Goal: Task Accomplishment & Management: Use online tool/utility

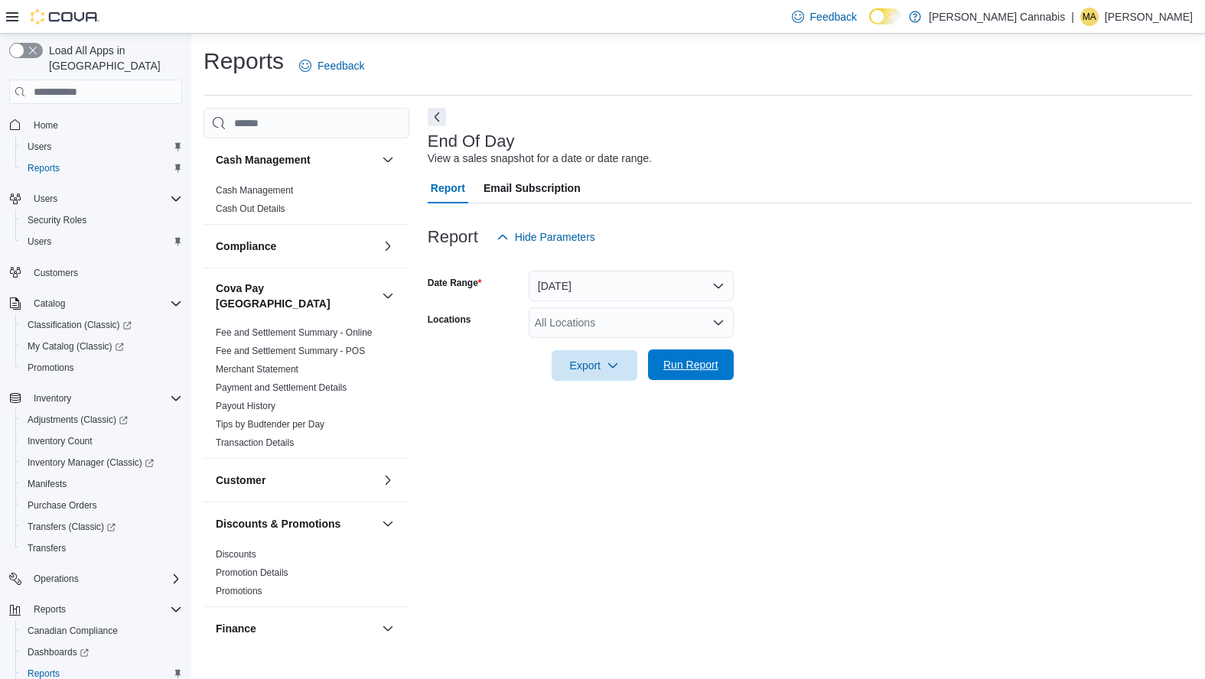
click at [707, 372] on span "Run Report" at bounding box center [690, 364] width 55 height 15
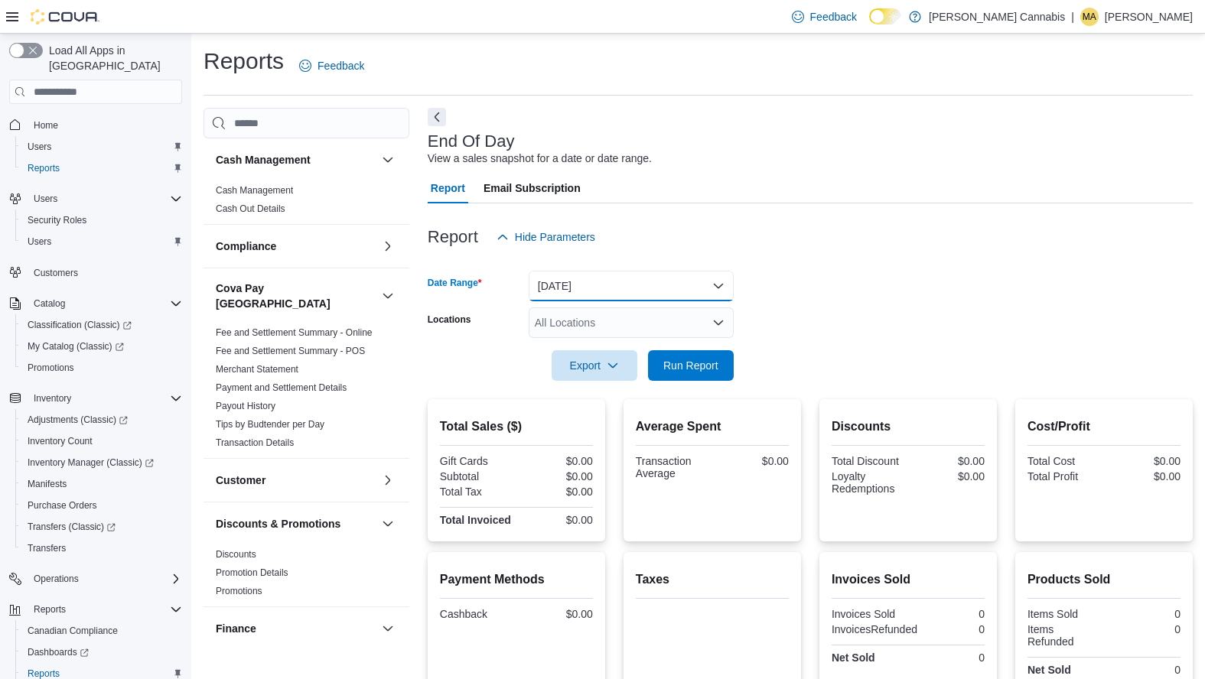
click at [720, 279] on button "[DATE]" at bounding box center [631, 286] width 205 height 31
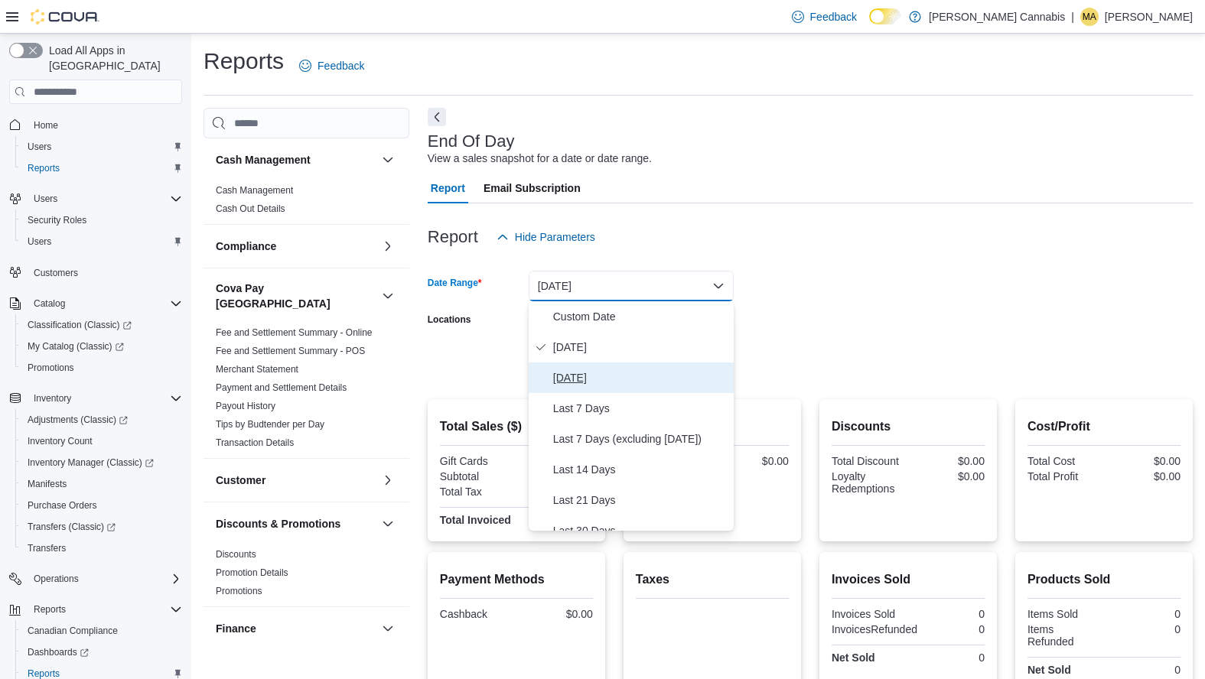
click at [633, 372] on span "[DATE]" at bounding box center [640, 378] width 174 height 18
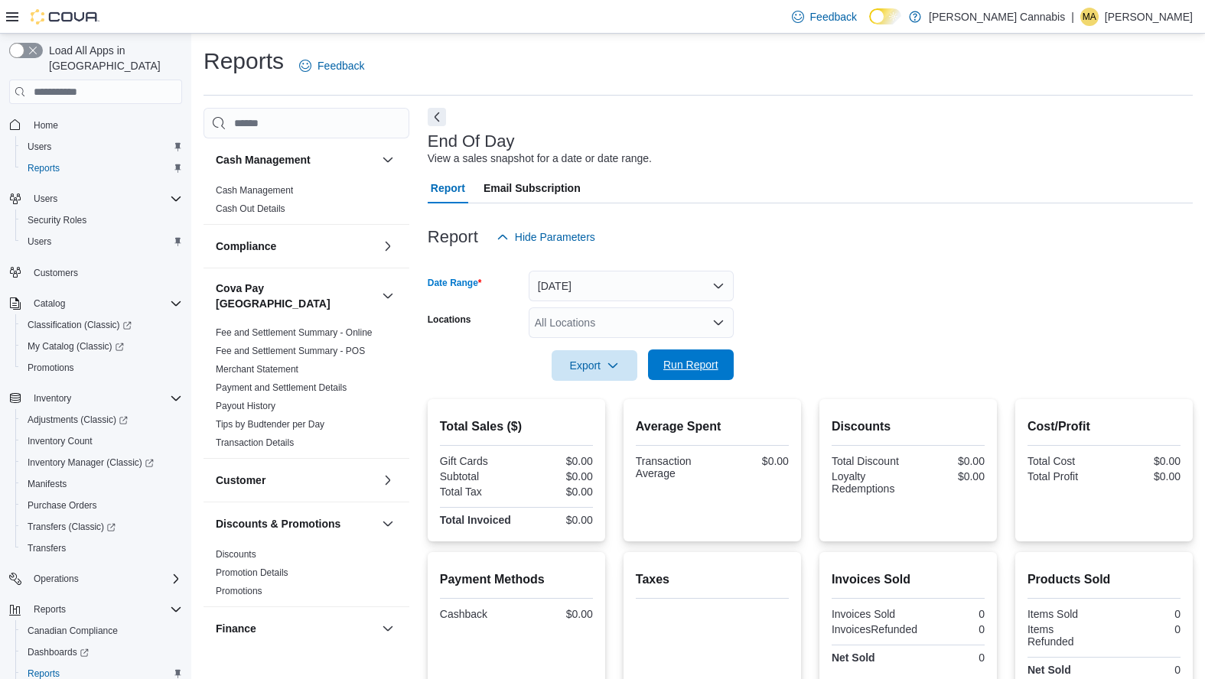
click at [703, 359] on span "Run Report" at bounding box center [690, 364] width 55 height 15
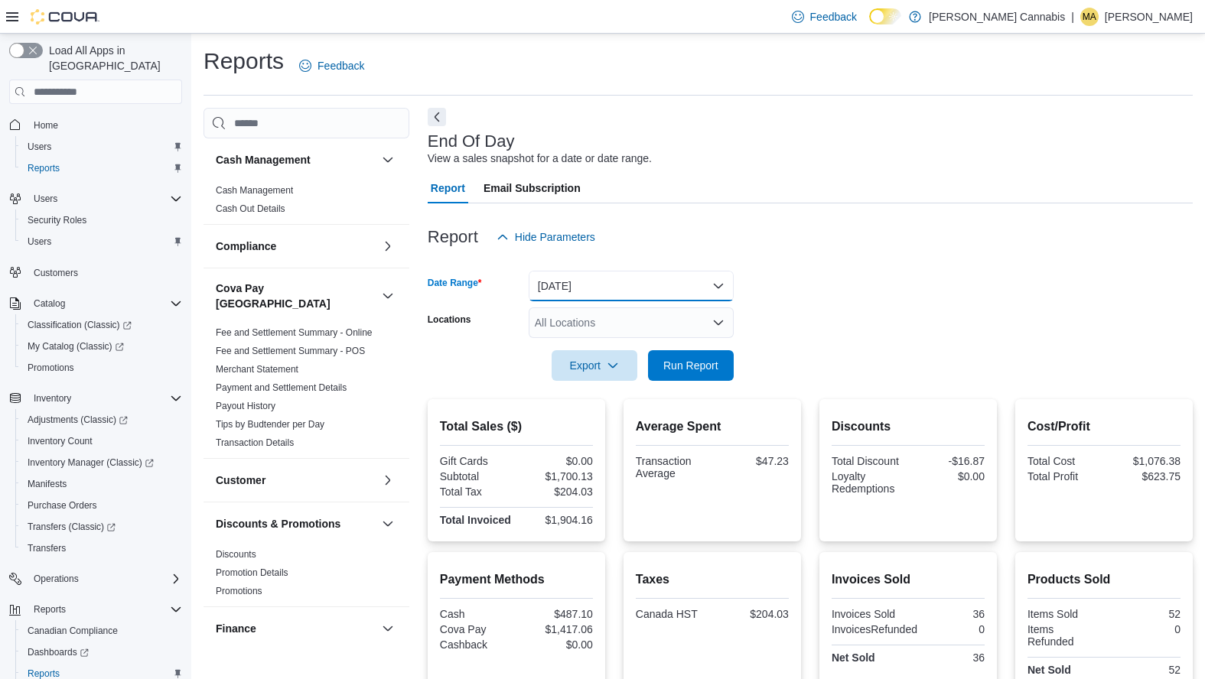
click at [724, 275] on button "[DATE]" at bounding box center [631, 286] width 205 height 31
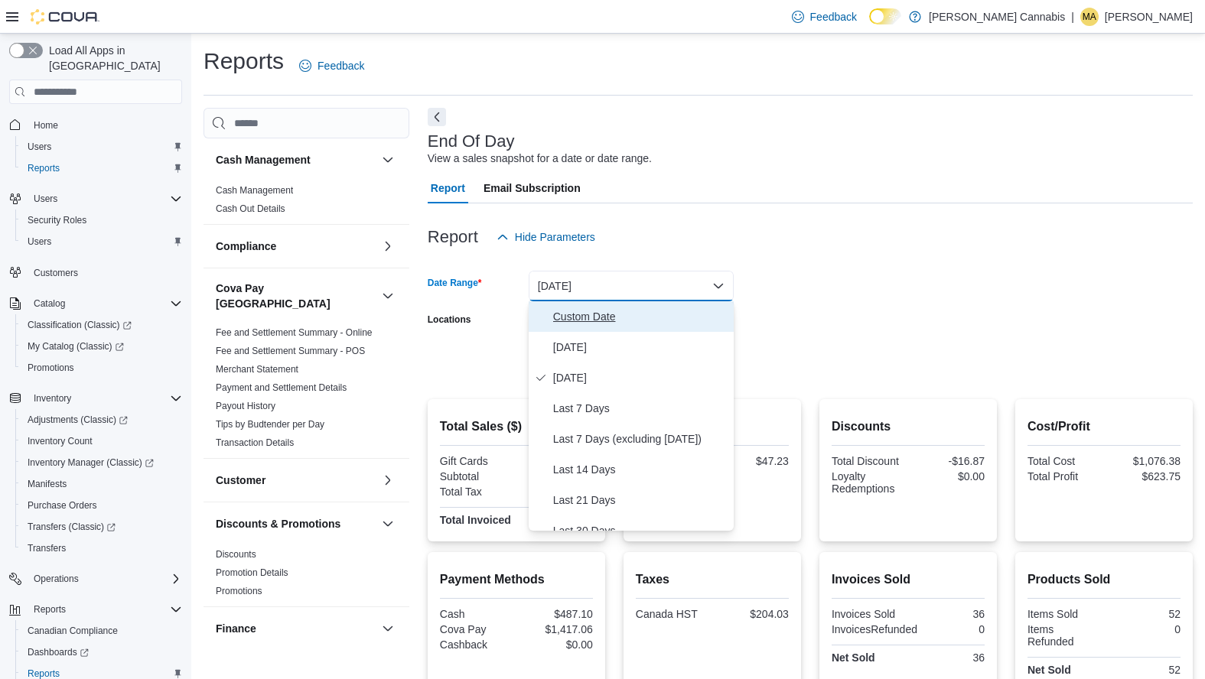
click at [623, 314] on span "Custom Date" at bounding box center [640, 316] width 174 height 18
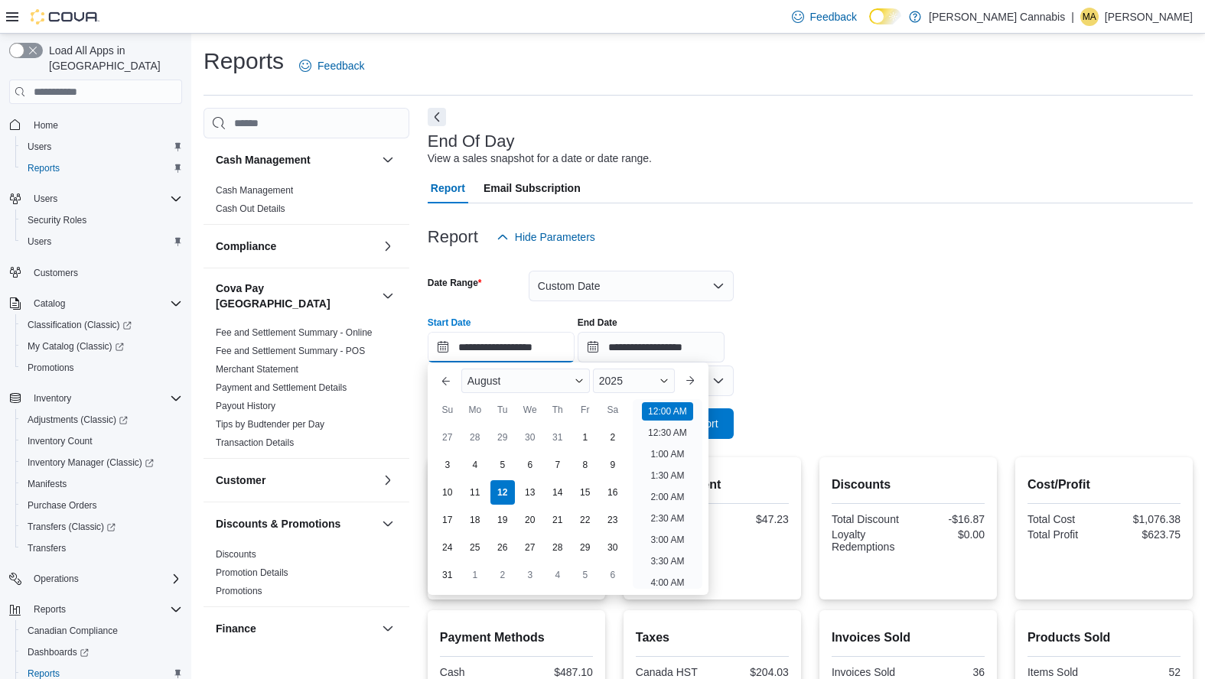
click at [436, 357] on input "**********" at bounding box center [501, 347] width 147 height 31
click at [447, 491] on div "10" at bounding box center [447, 493] width 27 height 27
type input "**********"
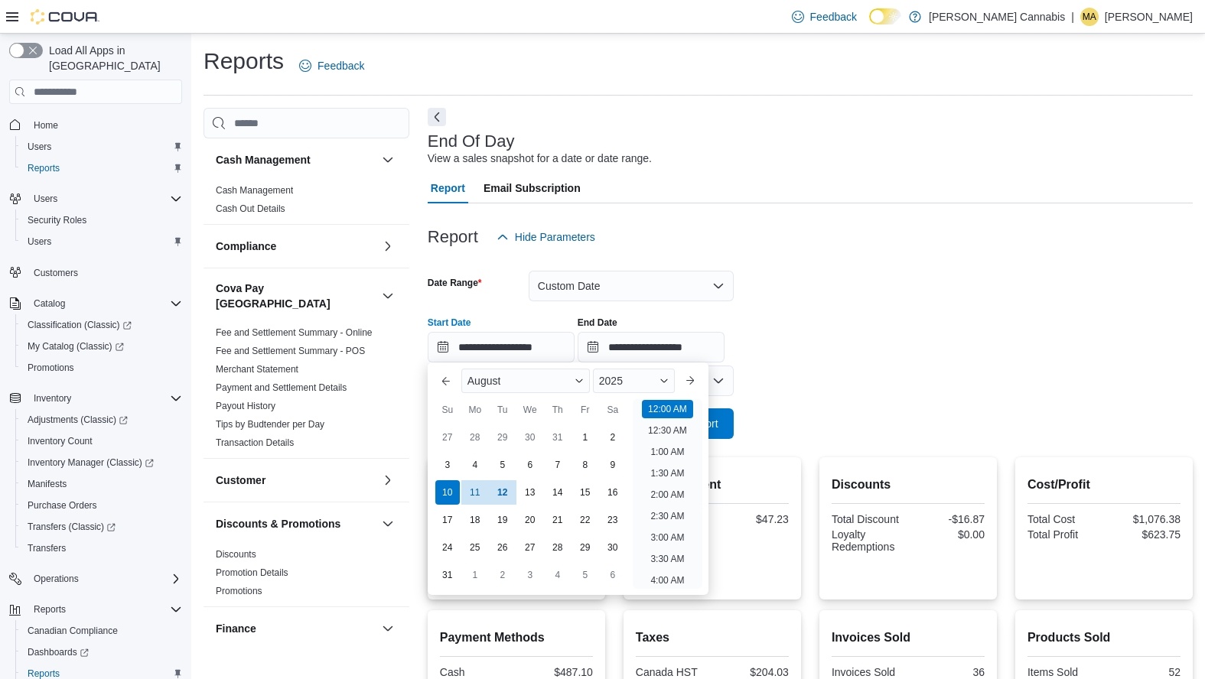
click at [836, 386] on form "**********" at bounding box center [810, 345] width 765 height 187
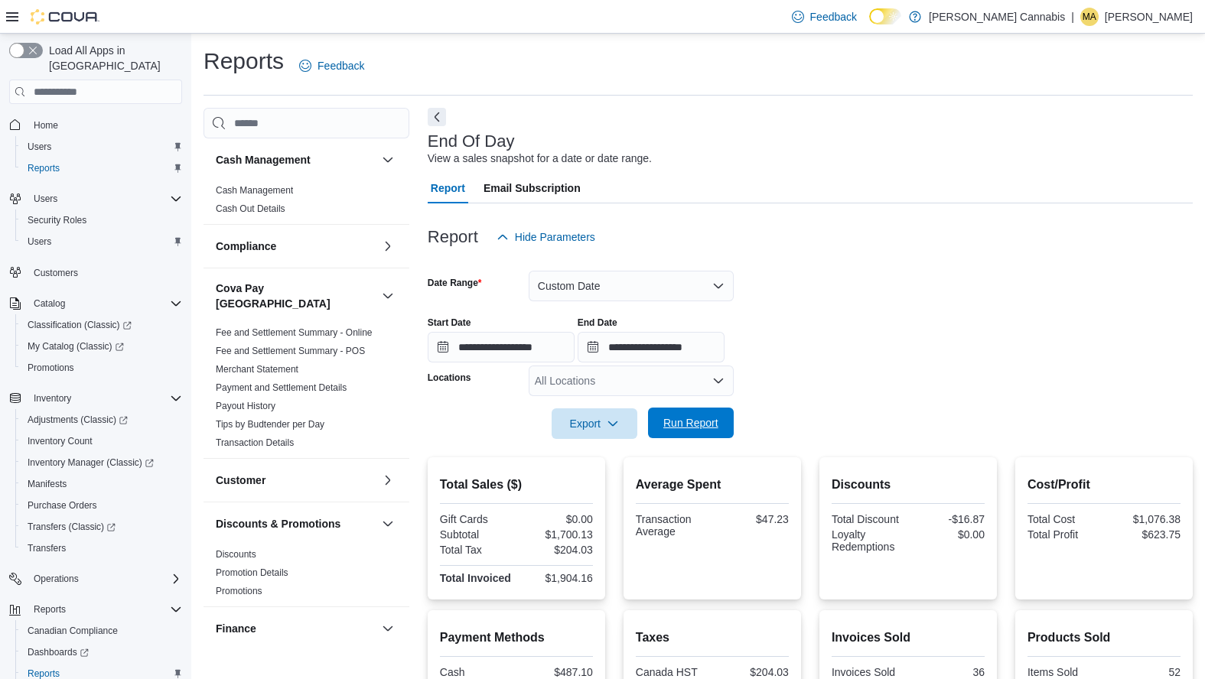
click at [709, 429] on span "Run Report" at bounding box center [690, 422] width 55 height 15
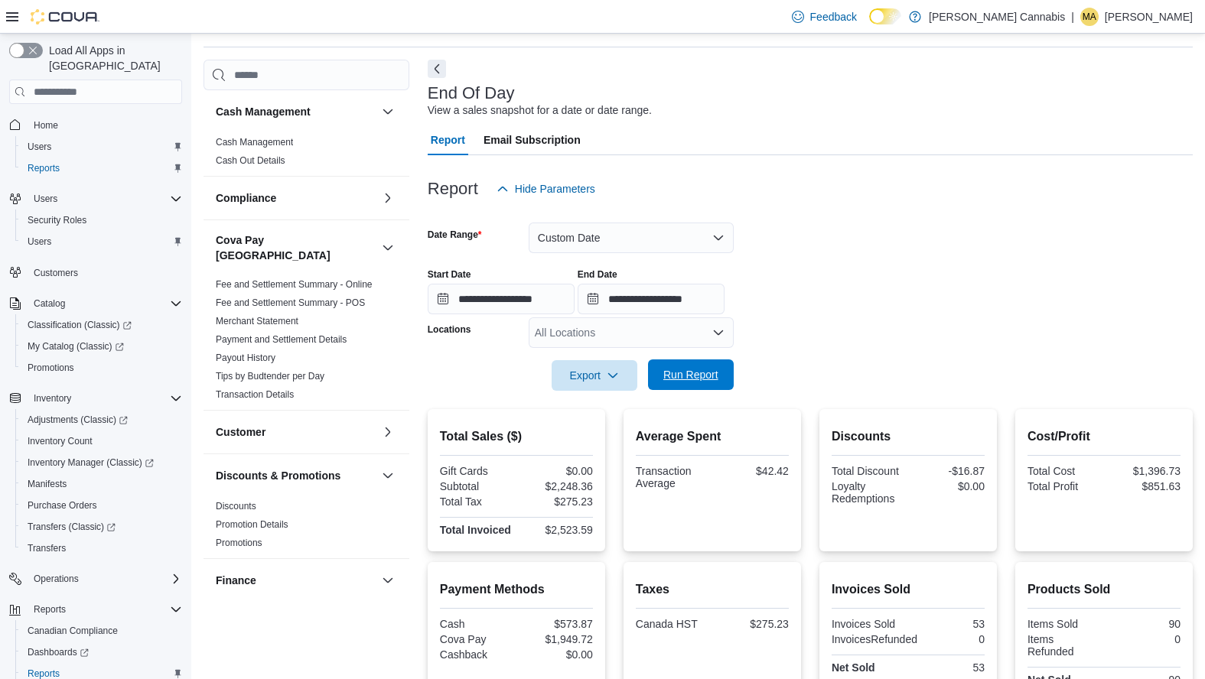
scroll to position [63, 0]
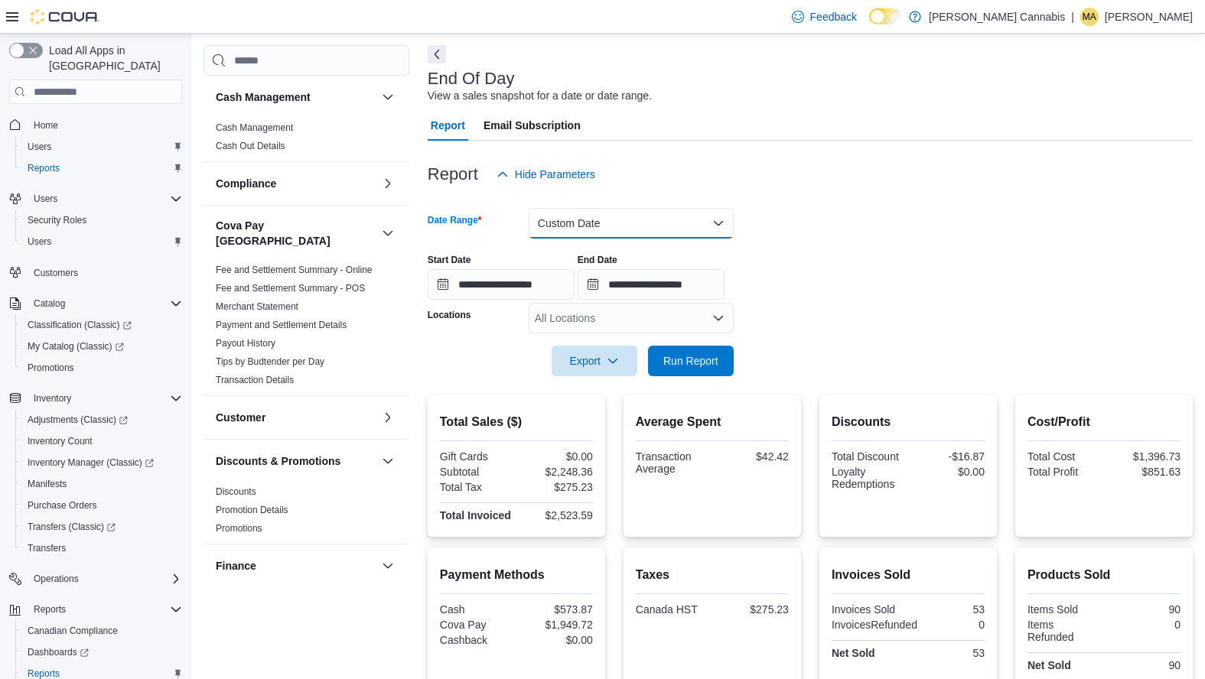
click at [714, 227] on button "Custom Date" at bounding box center [631, 223] width 205 height 31
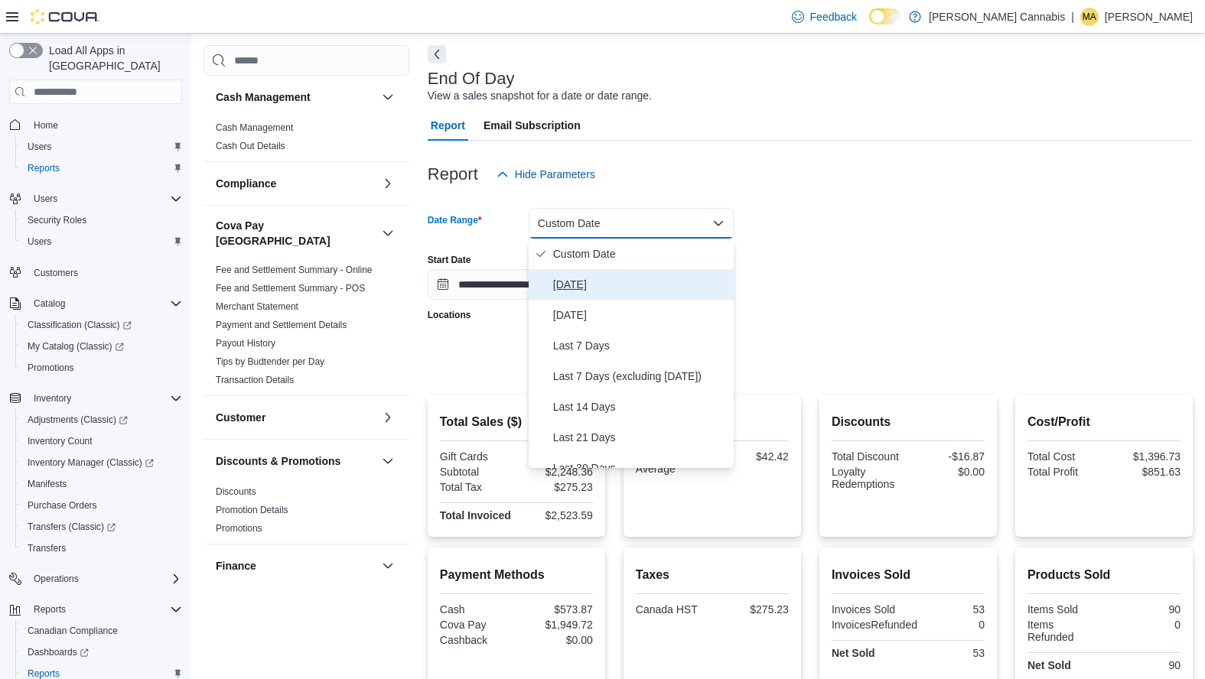
click at [646, 289] on span "[DATE]" at bounding box center [640, 284] width 174 height 18
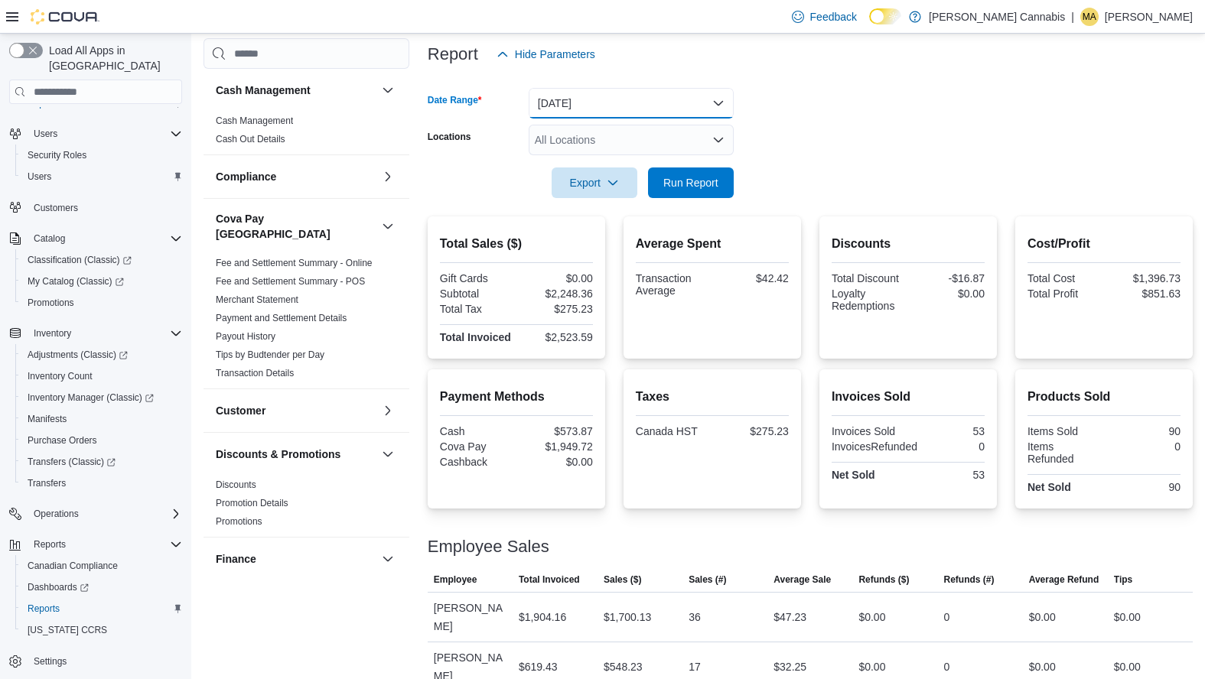
scroll to position [179, 0]
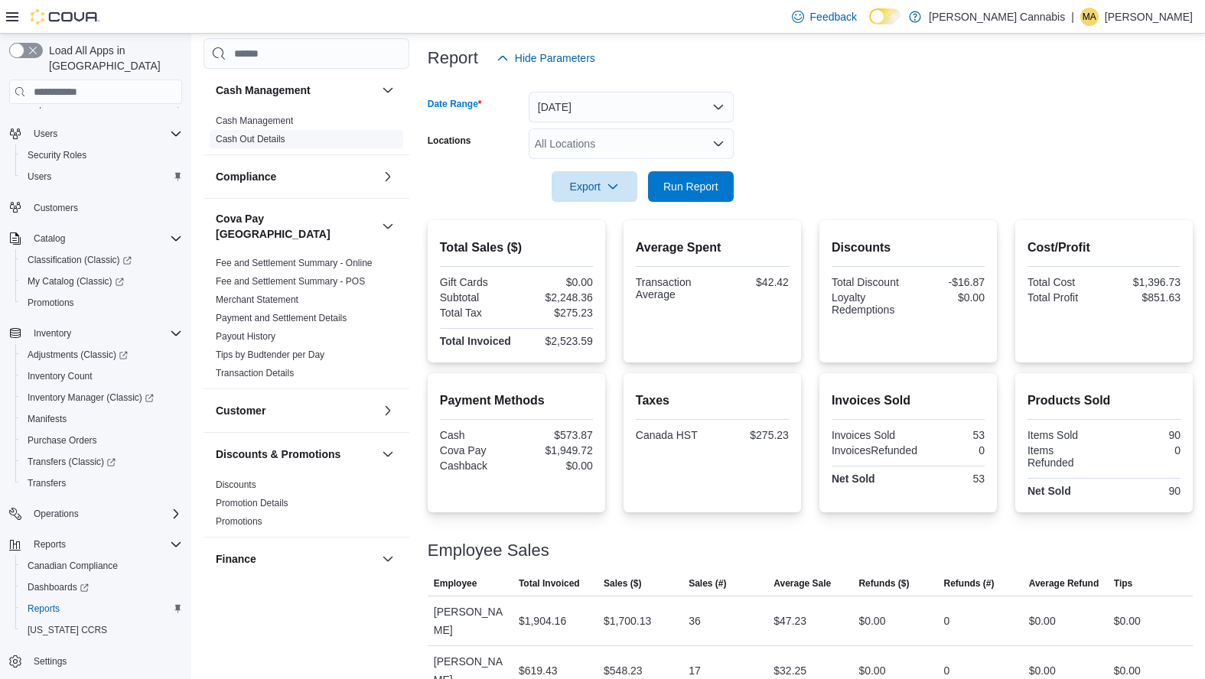
click at [265, 135] on link "Cash Out Details" at bounding box center [251, 139] width 70 height 11
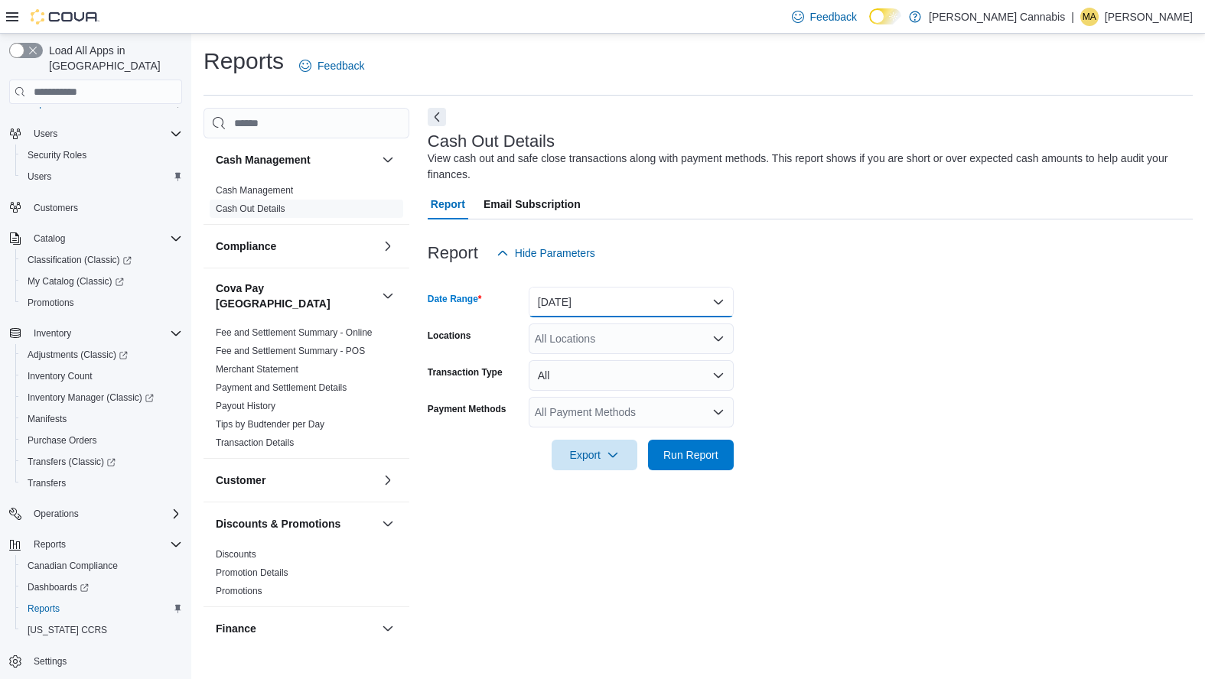
click at [723, 307] on button "[DATE]" at bounding box center [631, 302] width 205 height 31
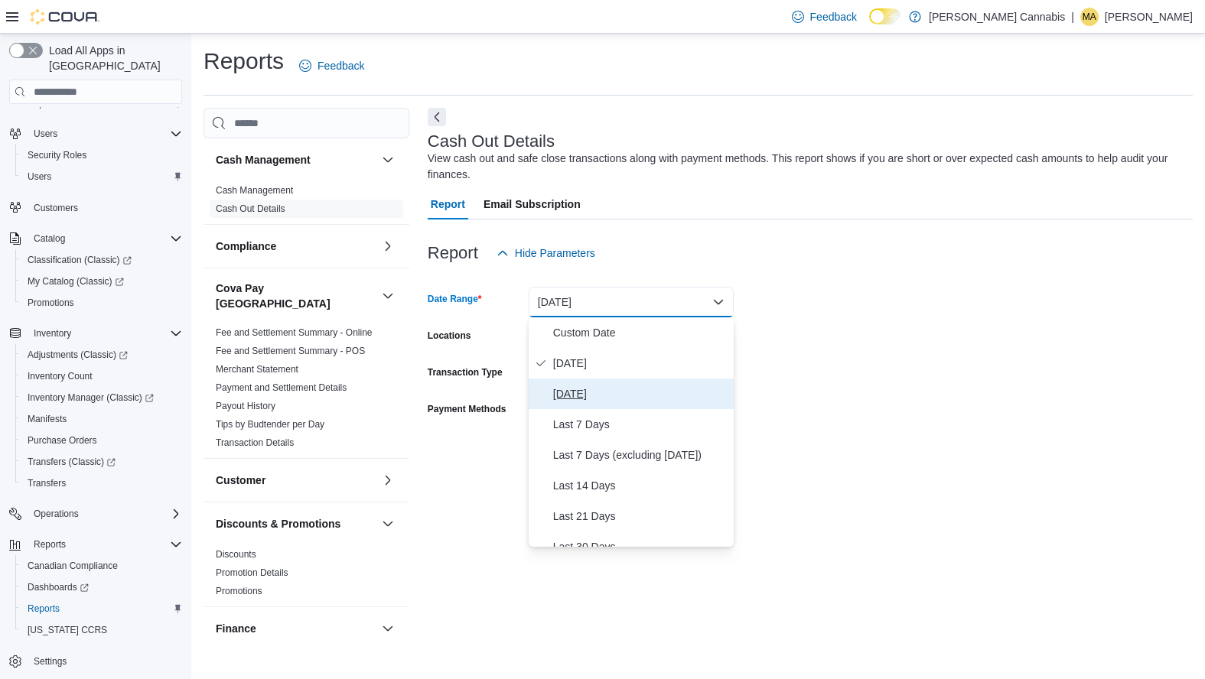
click at [618, 389] on span "Yesterday" at bounding box center [640, 394] width 174 height 18
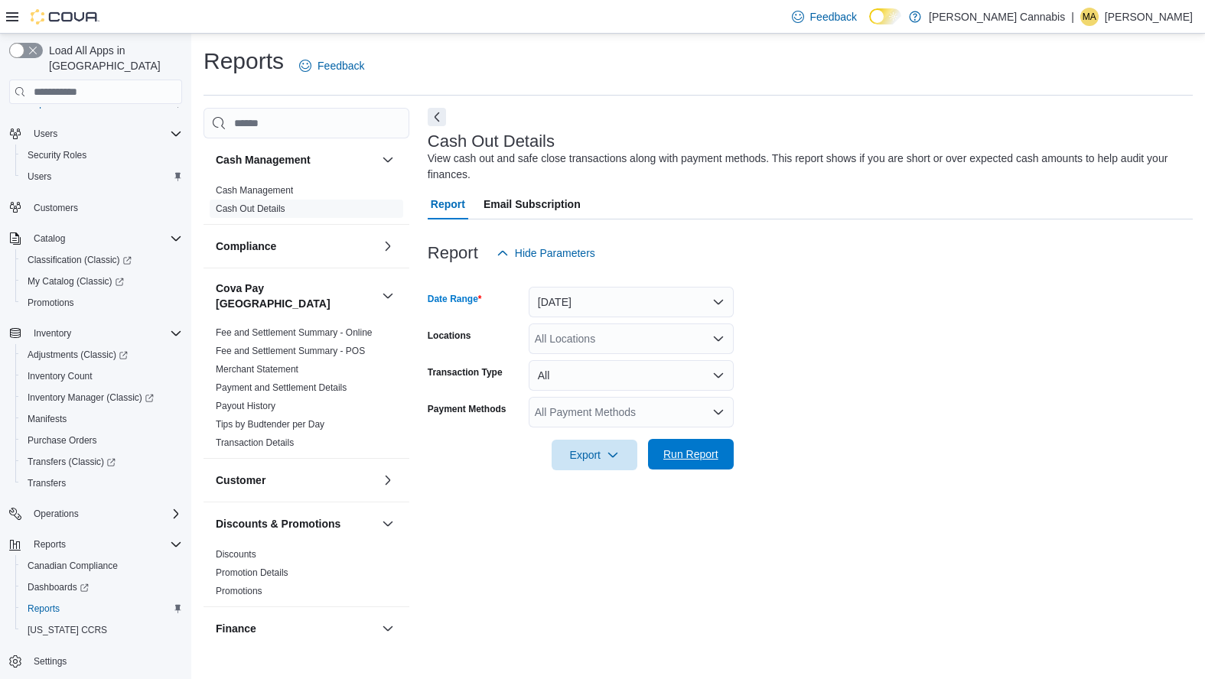
click at [703, 453] on span "Run Report" at bounding box center [690, 454] width 55 height 15
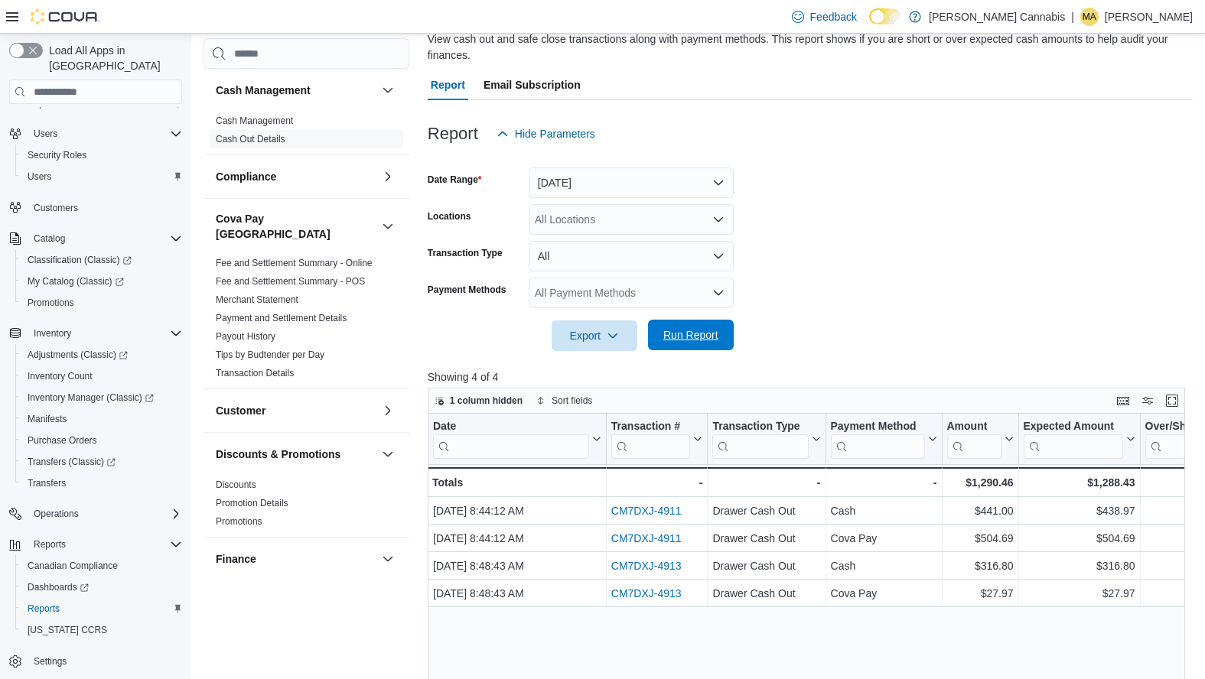
scroll to position [124, 0]
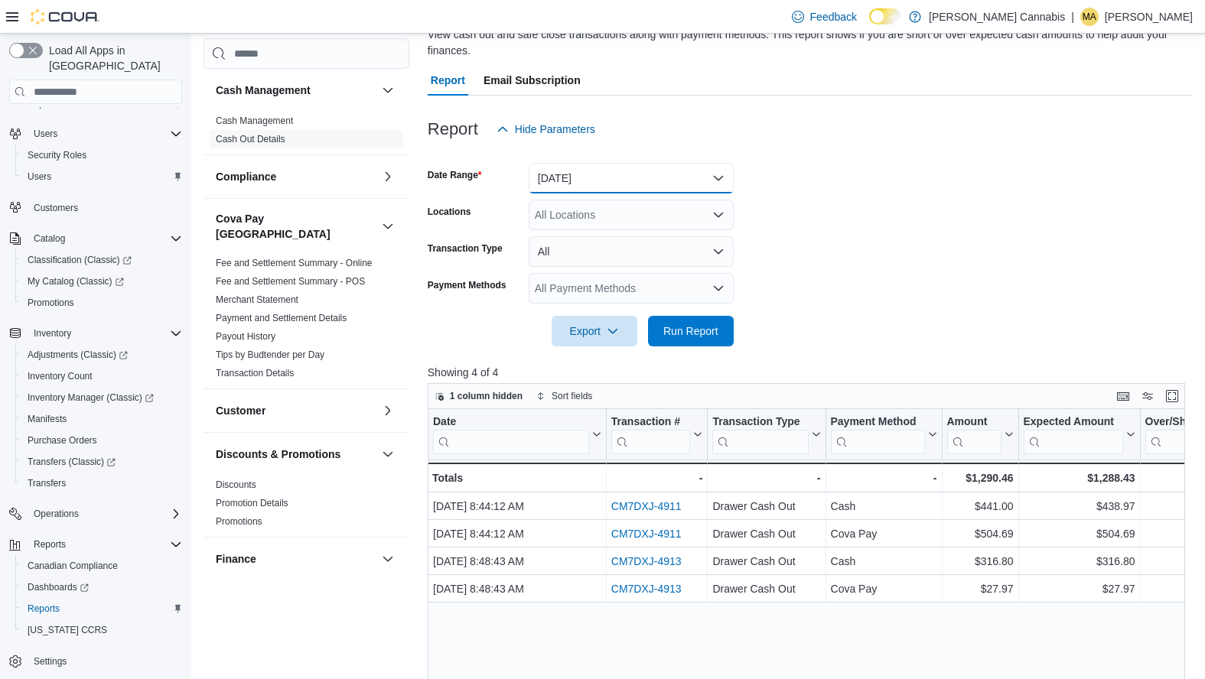
click at [724, 175] on button "Yesterday" at bounding box center [631, 178] width 205 height 31
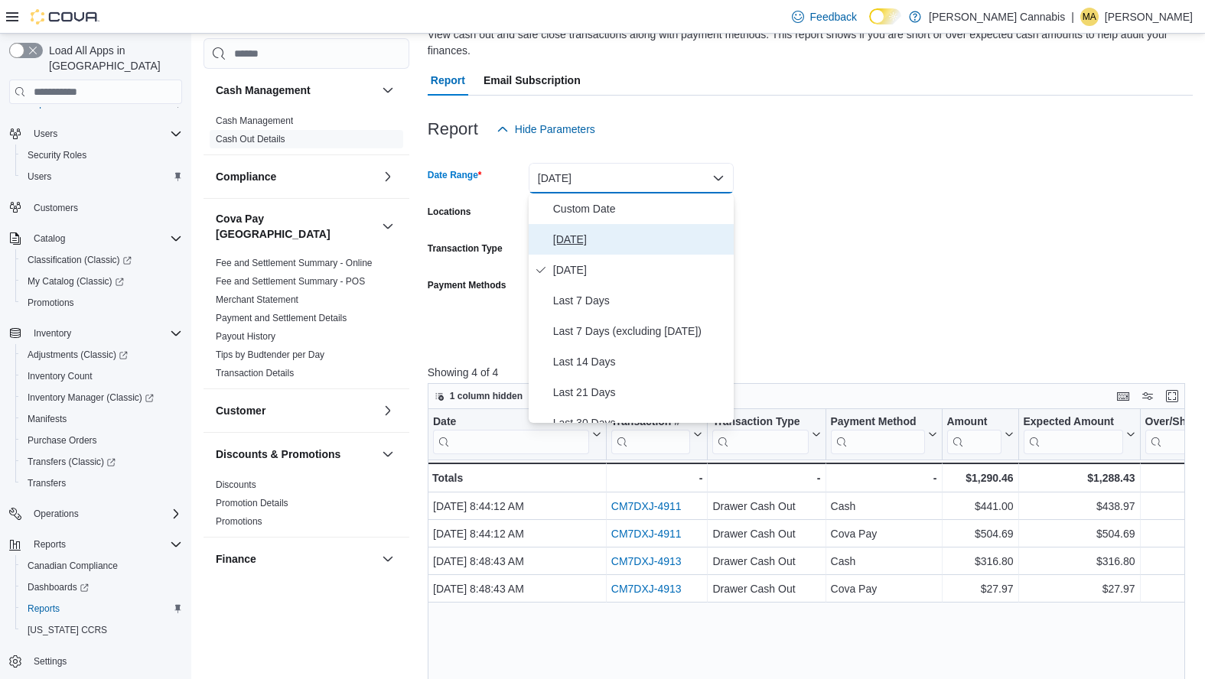
click at [665, 235] on span "[DATE]" at bounding box center [640, 239] width 174 height 18
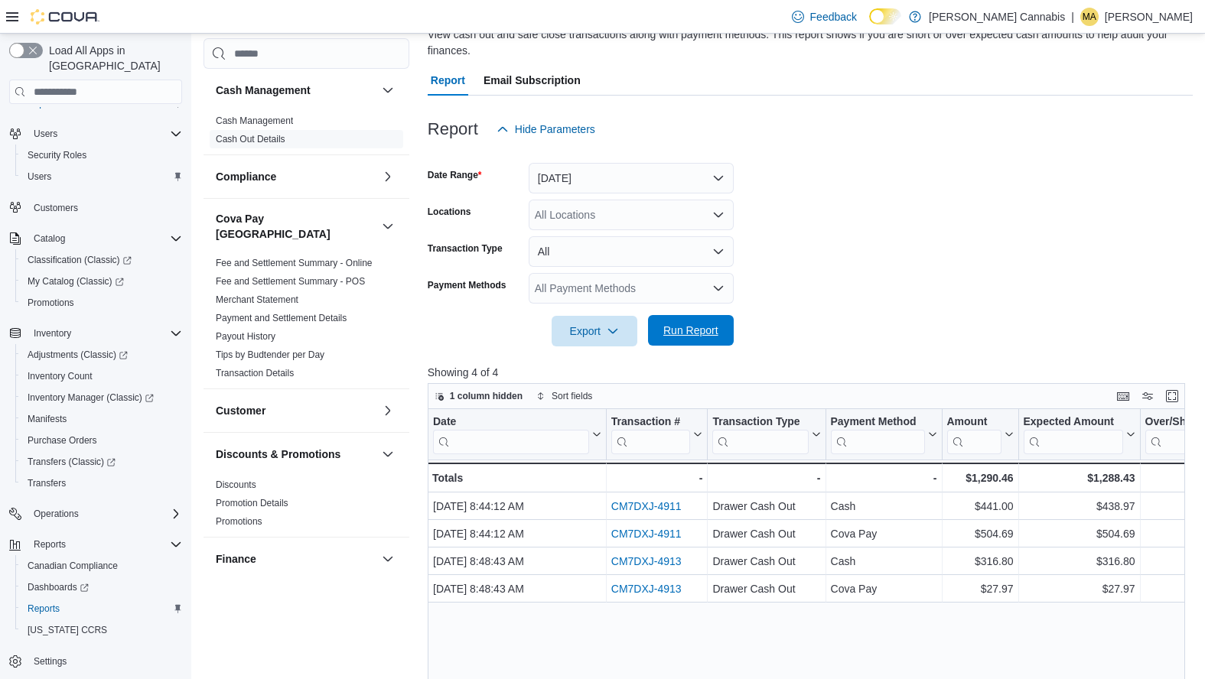
click at [707, 328] on span "Run Report" at bounding box center [690, 330] width 55 height 15
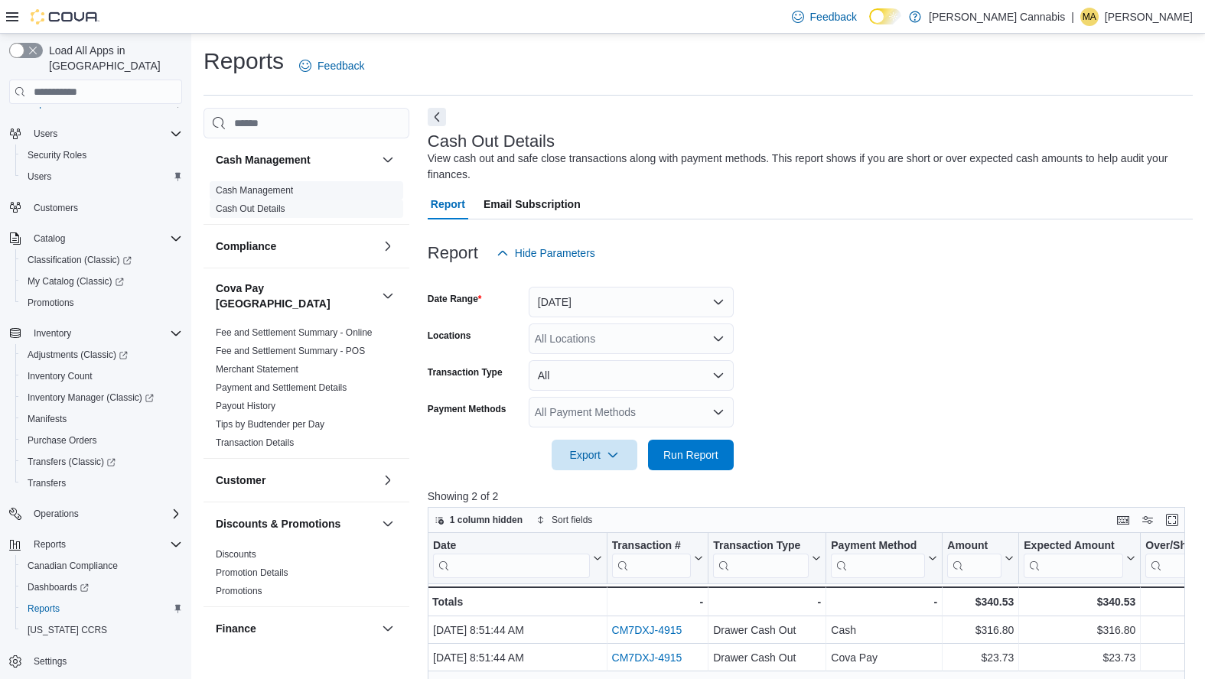
click at [282, 189] on link "Cash Management" at bounding box center [254, 190] width 77 height 11
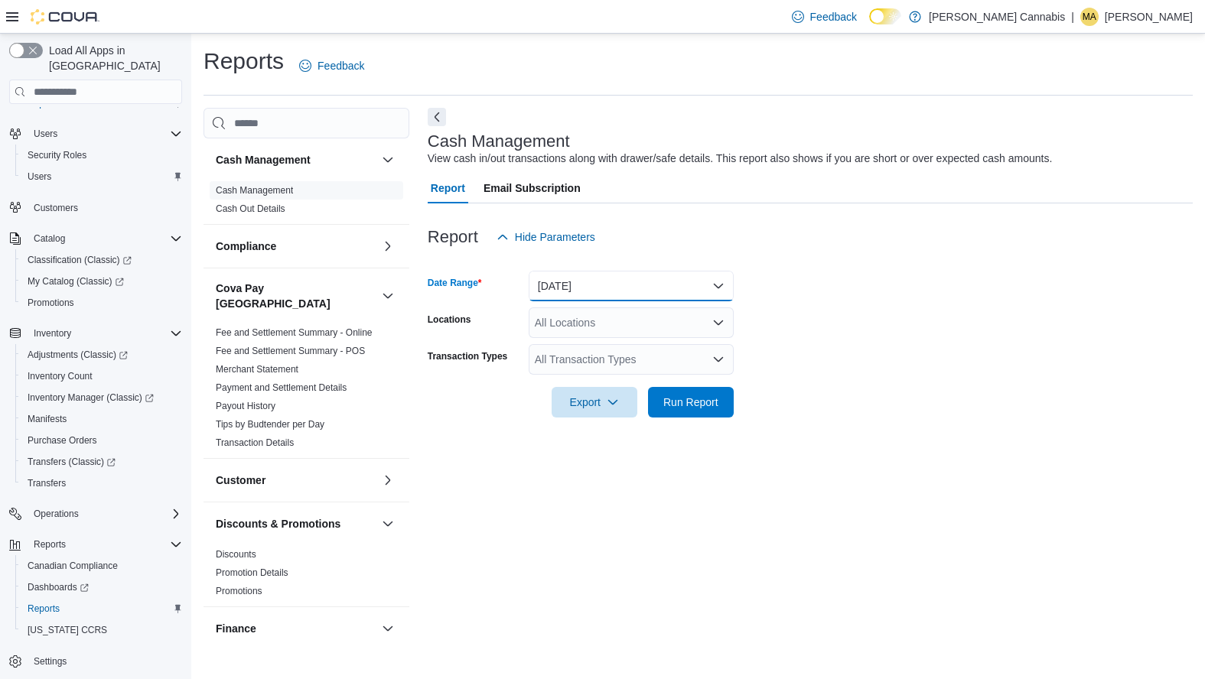
click at [718, 282] on button "[DATE]" at bounding box center [631, 286] width 205 height 31
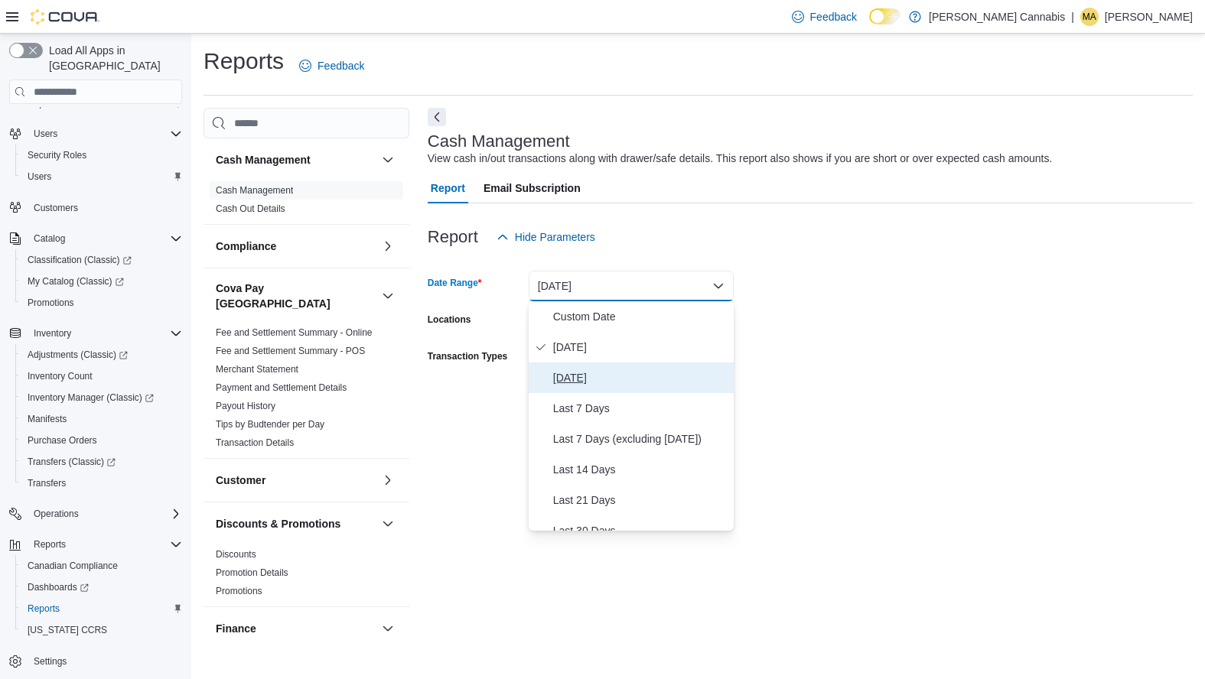
click at [652, 376] on span "Yesterday" at bounding box center [640, 378] width 174 height 18
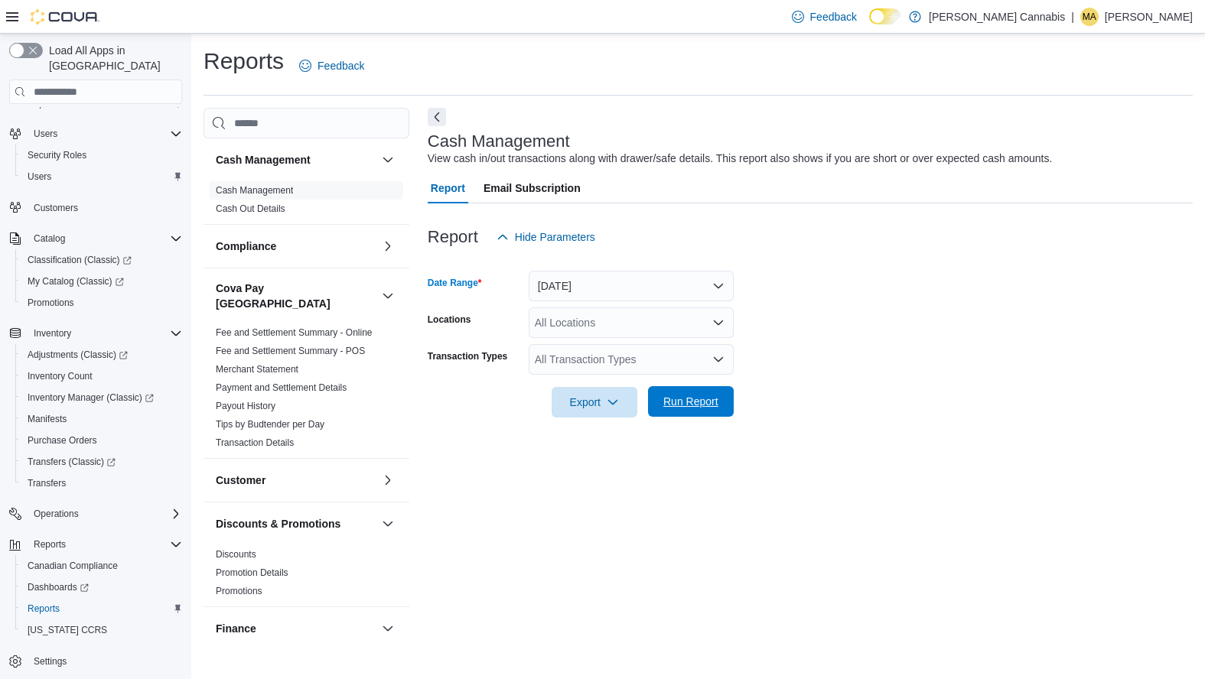
click at [723, 401] on span "Run Report" at bounding box center [690, 401] width 67 height 31
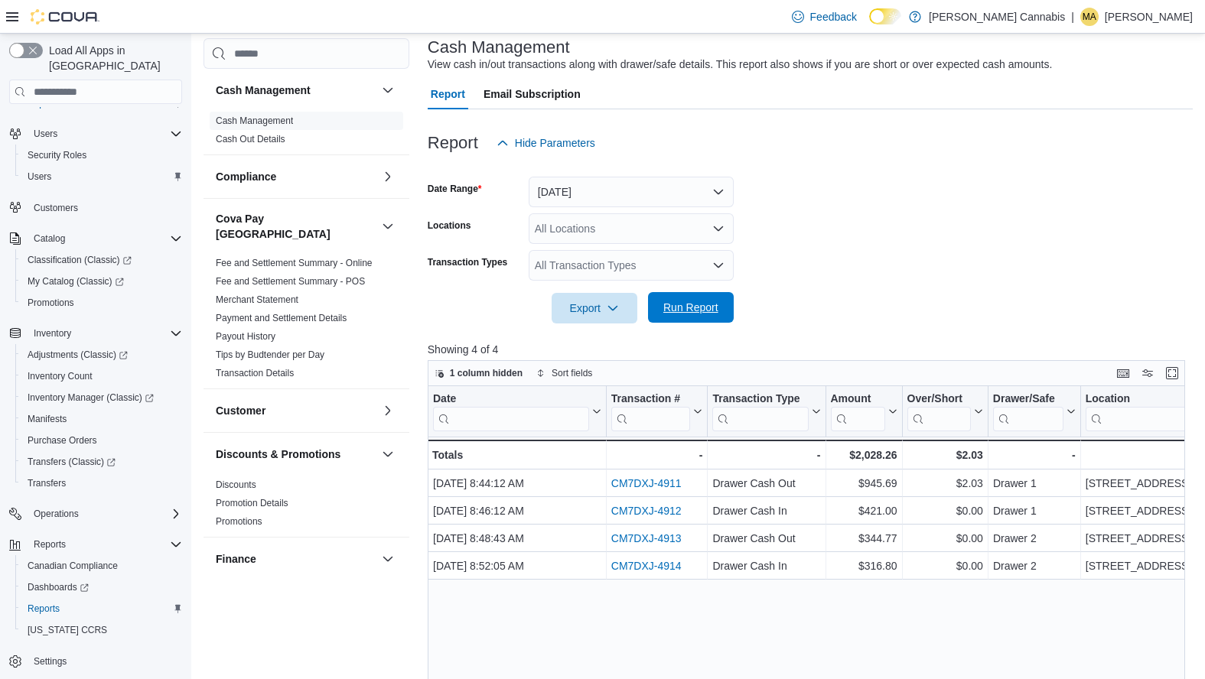
scroll to position [99, 0]
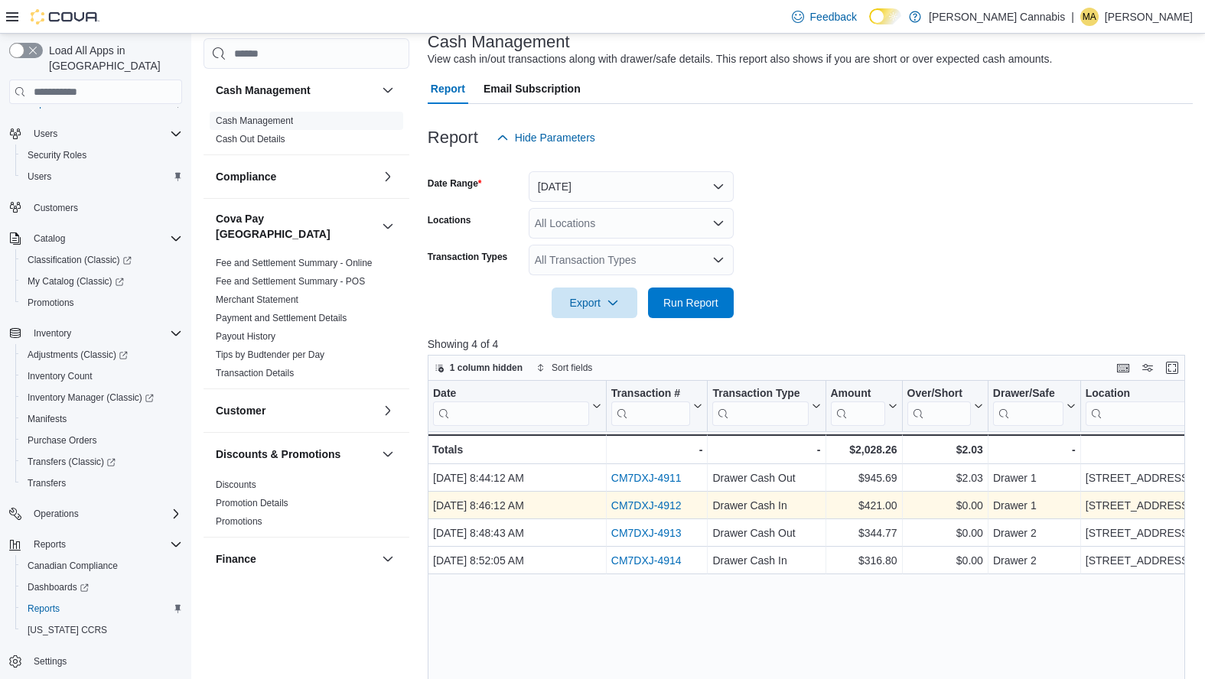
click at [641, 500] on link "CM7DXJ-4912" at bounding box center [646, 506] width 70 height 12
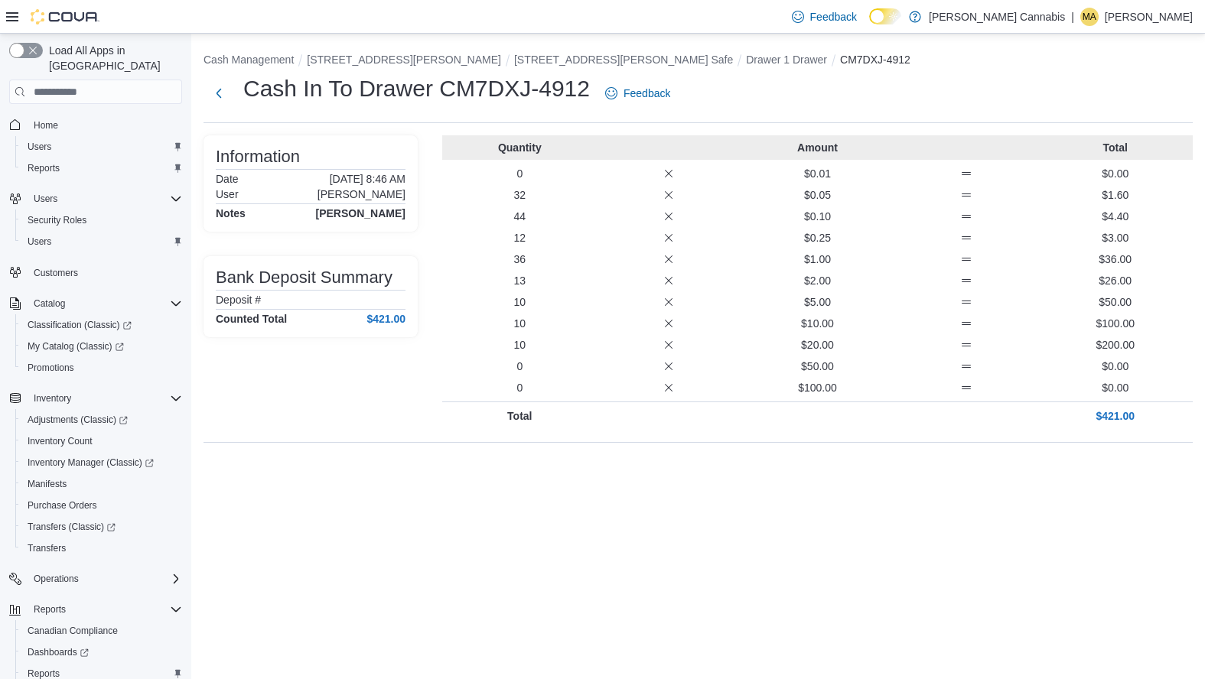
click at [809, 90] on div "Cash In To Drawer CM7DXJ-4912 Feedback" at bounding box center [697, 93] width 989 height 40
click at [220, 91] on button "Next" at bounding box center [218, 92] width 31 height 31
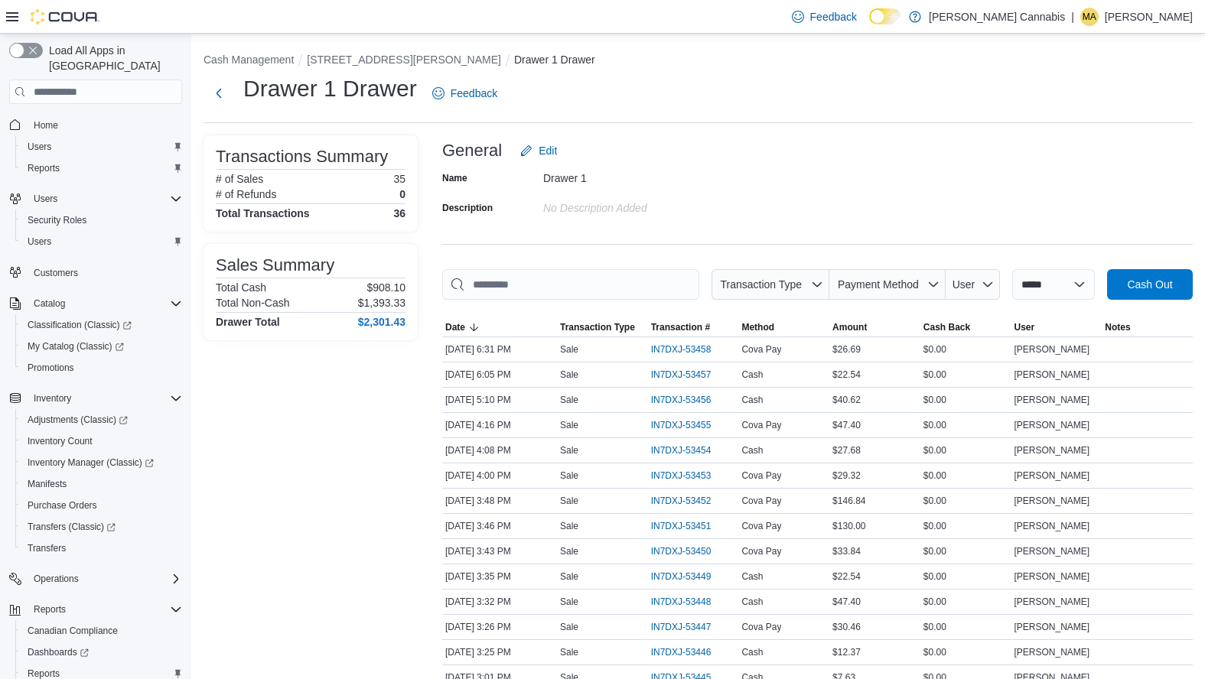
click at [265, 57] on button "Cash Management" at bounding box center [248, 60] width 90 height 12
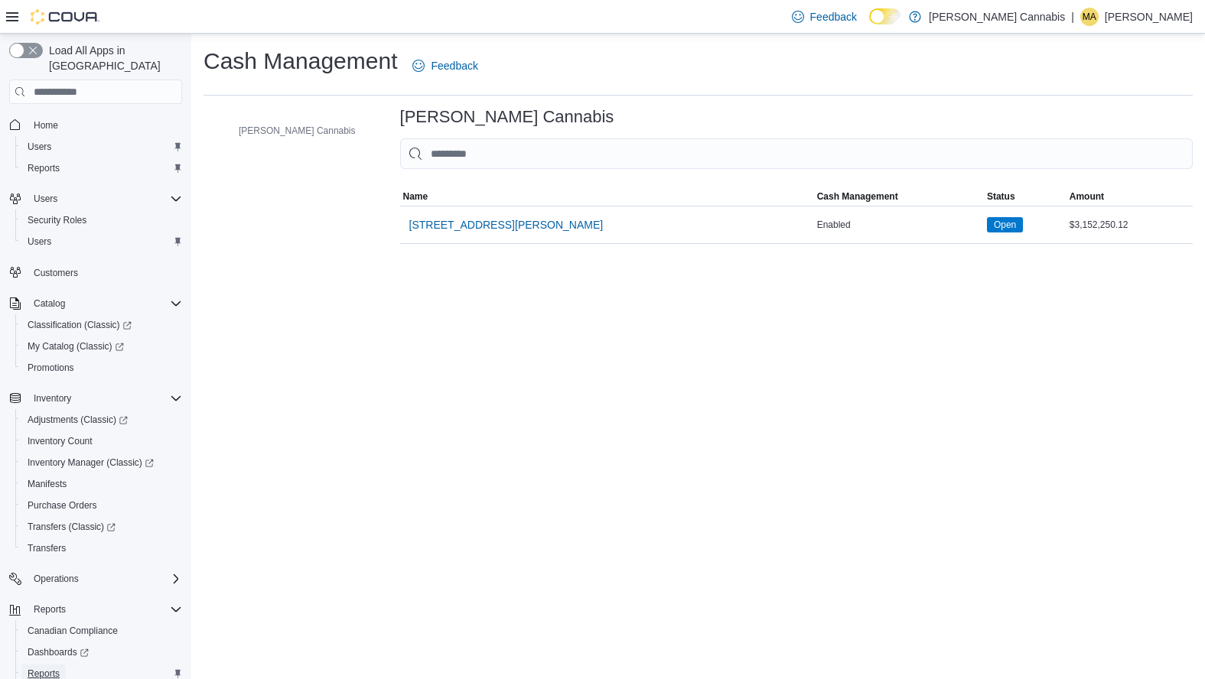
click at [53, 668] on span "Reports" at bounding box center [44, 674] width 32 height 12
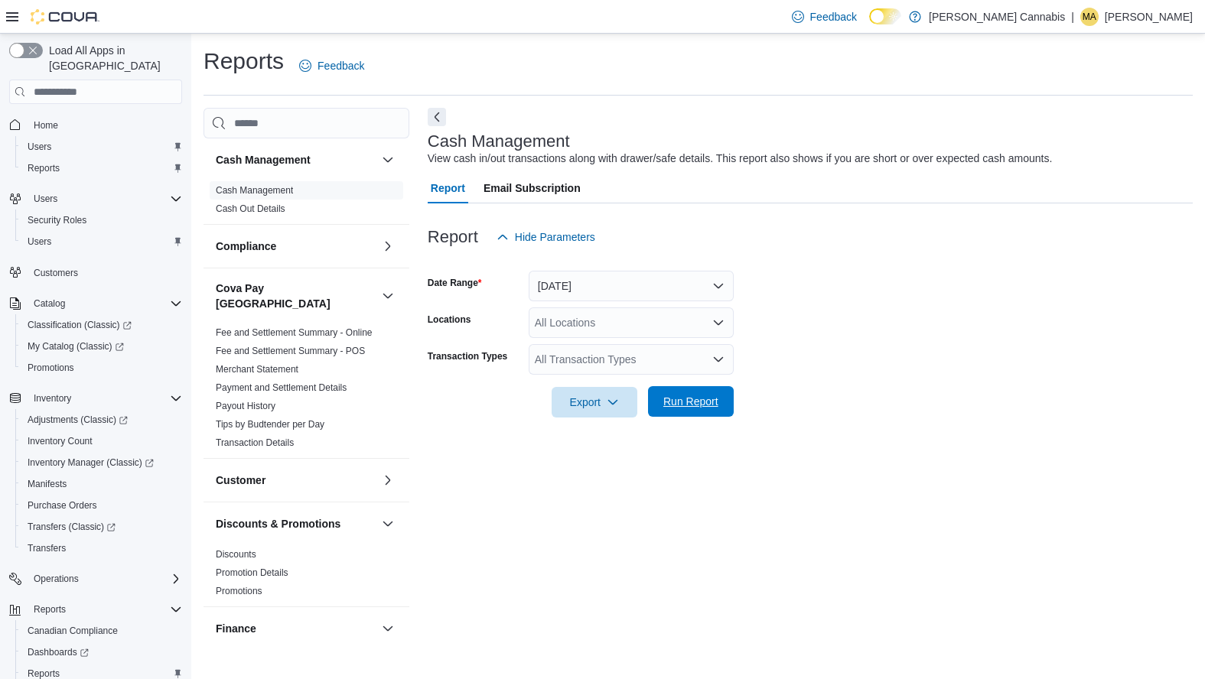
click at [708, 402] on span "Run Report" at bounding box center [690, 401] width 55 height 15
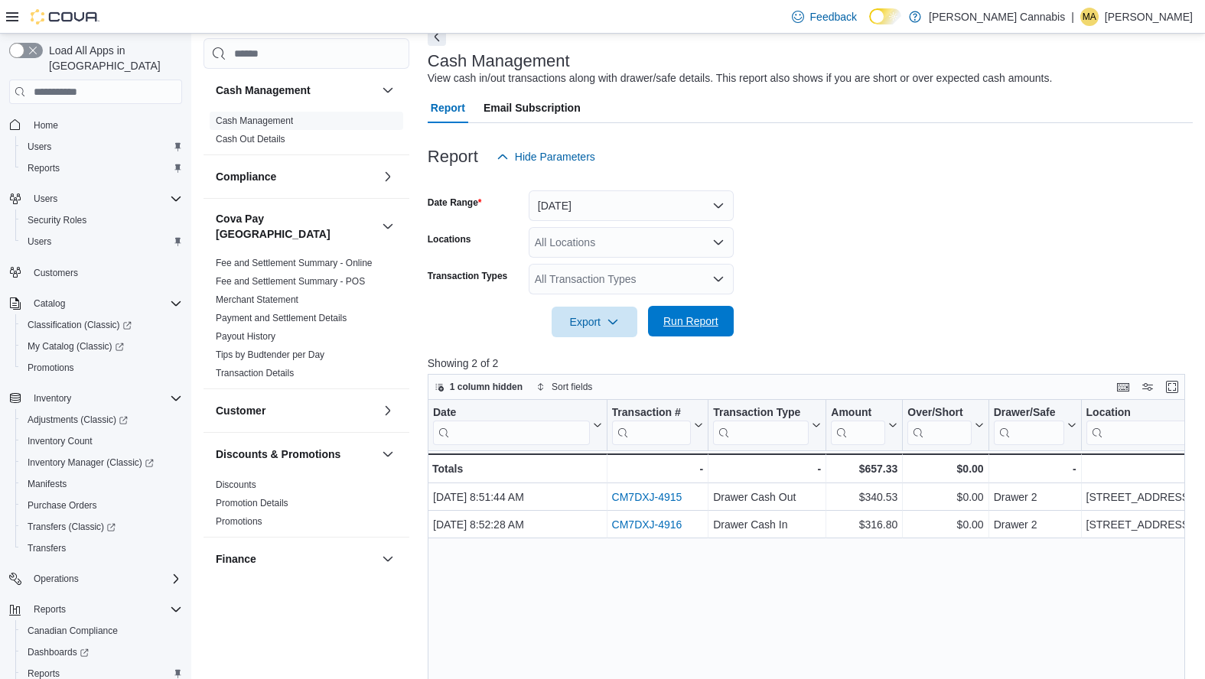
scroll to position [81, 0]
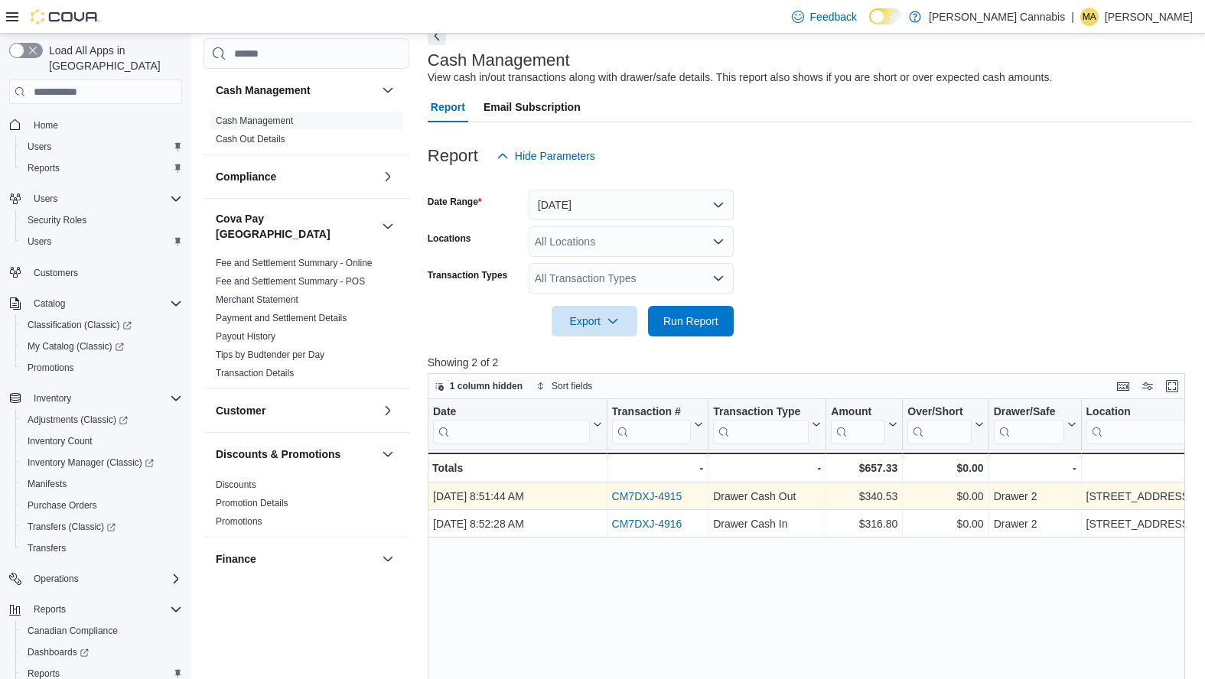
click at [660, 496] on link "CM7DXJ-4915" at bounding box center [646, 497] width 70 height 12
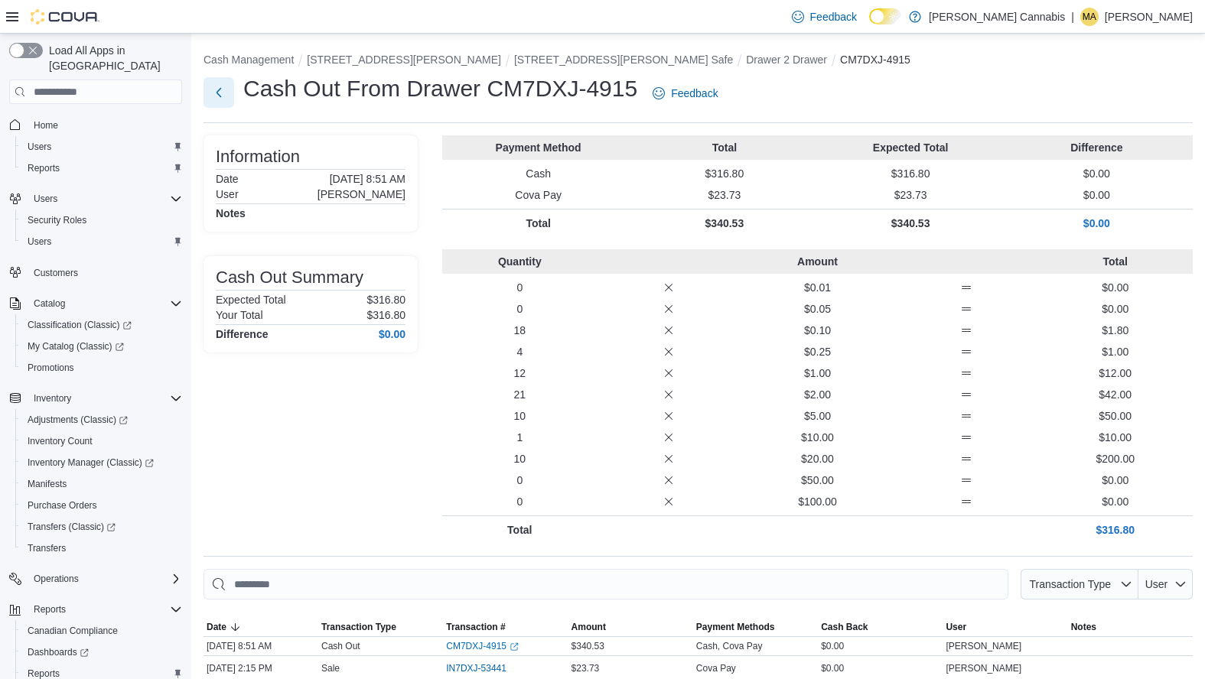
click at [222, 97] on button "Next" at bounding box center [218, 92] width 31 height 31
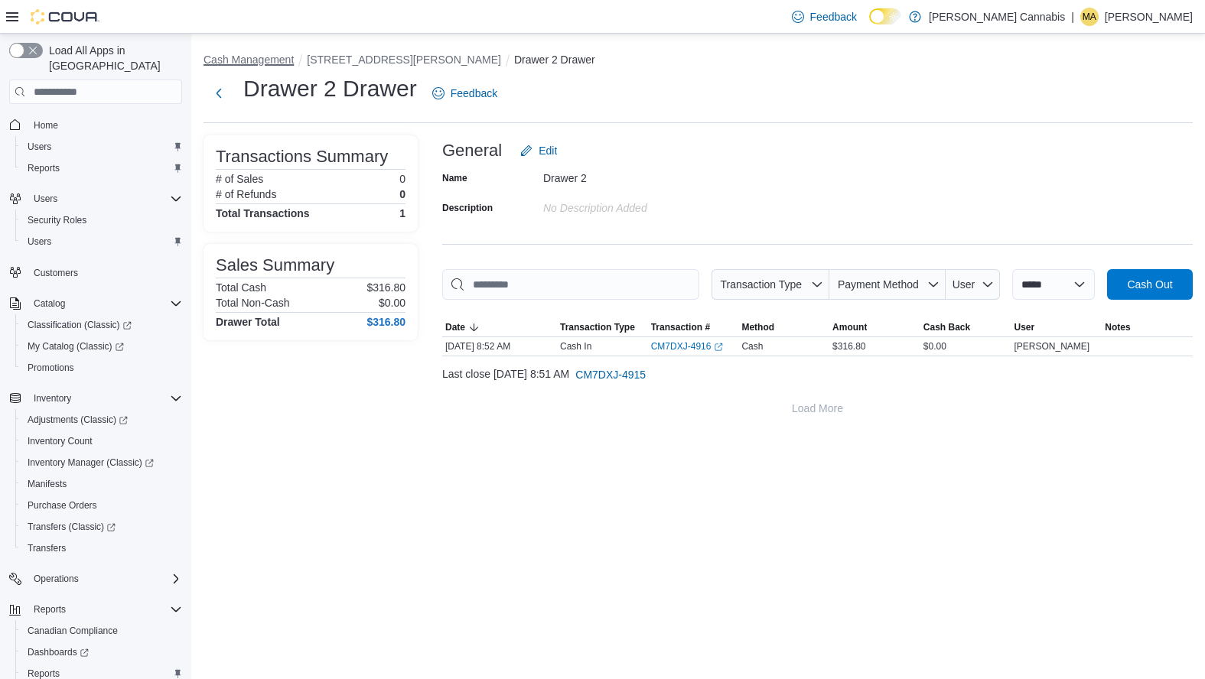
click at [226, 63] on button "Cash Management" at bounding box center [248, 60] width 90 height 12
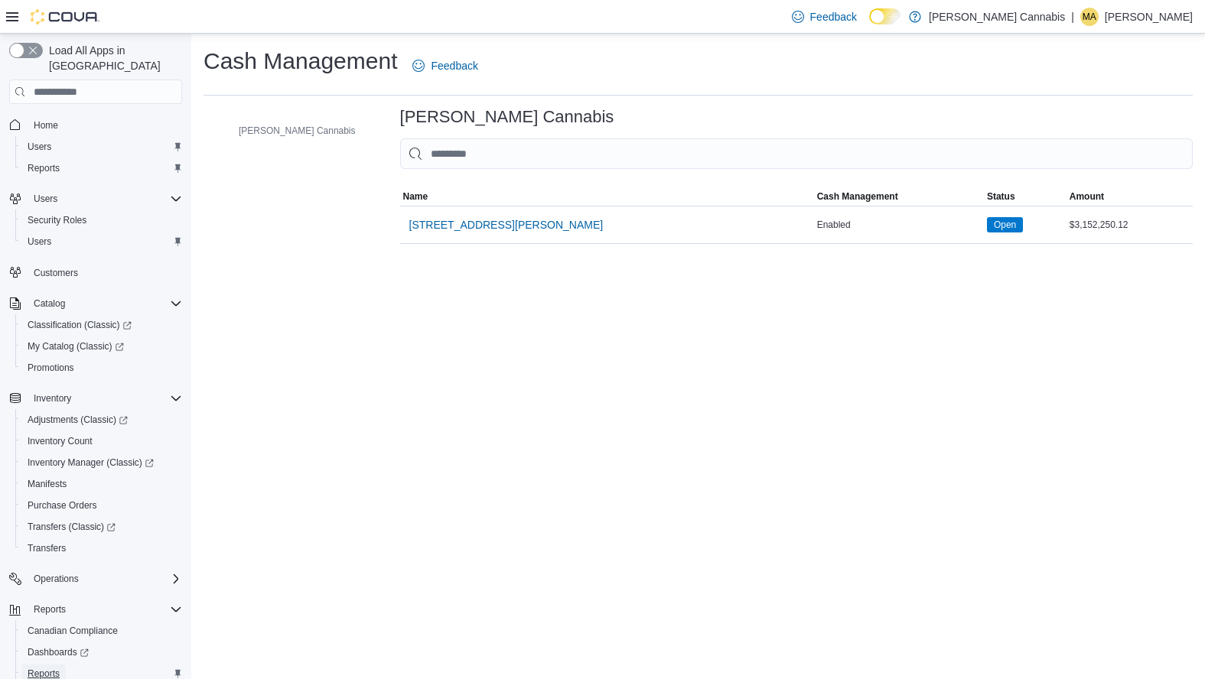
click at [37, 668] on span "Reports" at bounding box center [44, 674] width 32 height 12
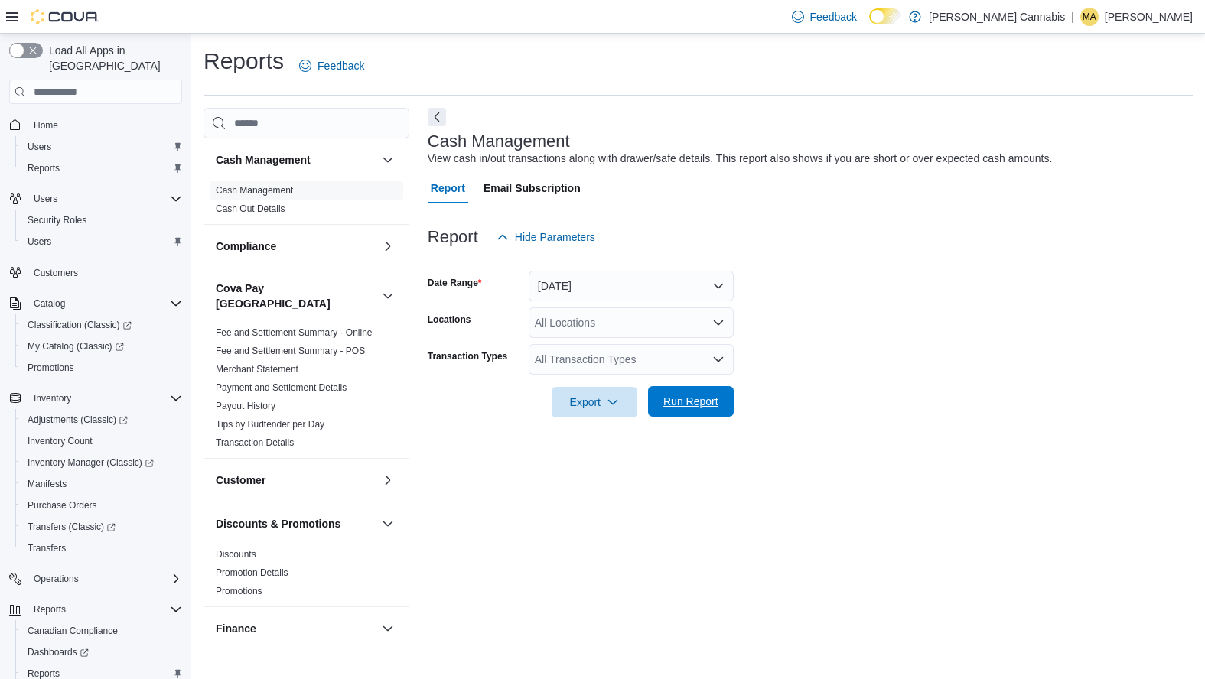
click at [701, 398] on span "Run Report" at bounding box center [690, 401] width 55 height 15
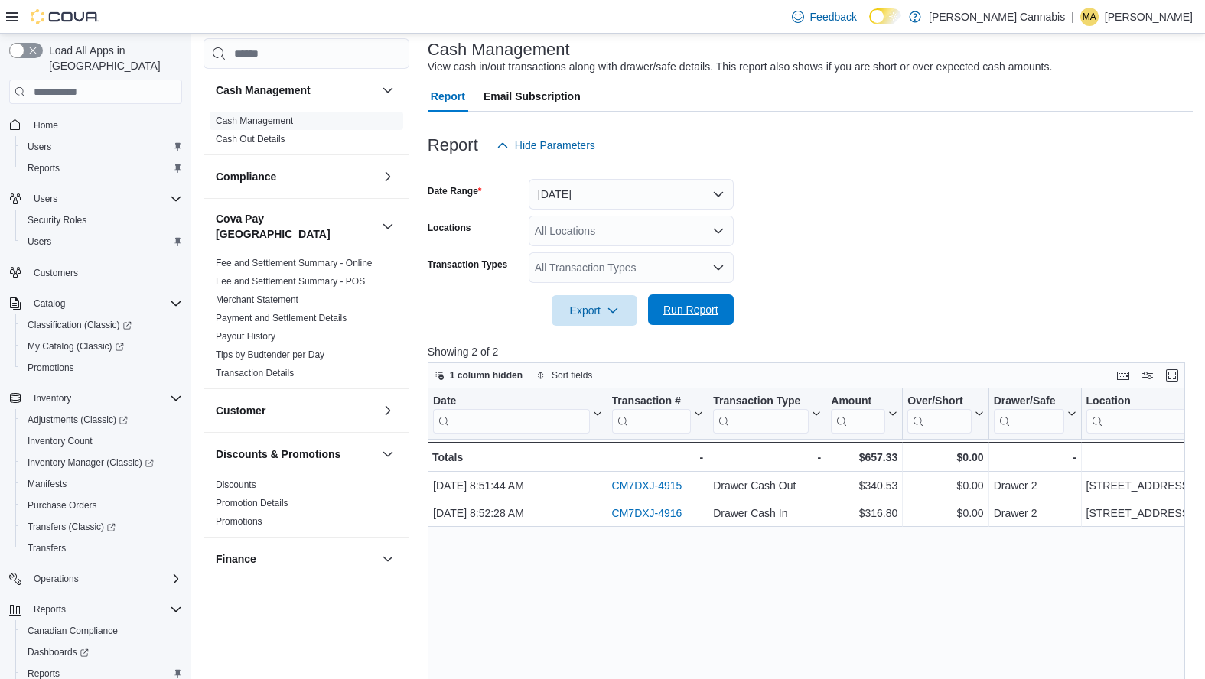
scroll to position [106, 0]
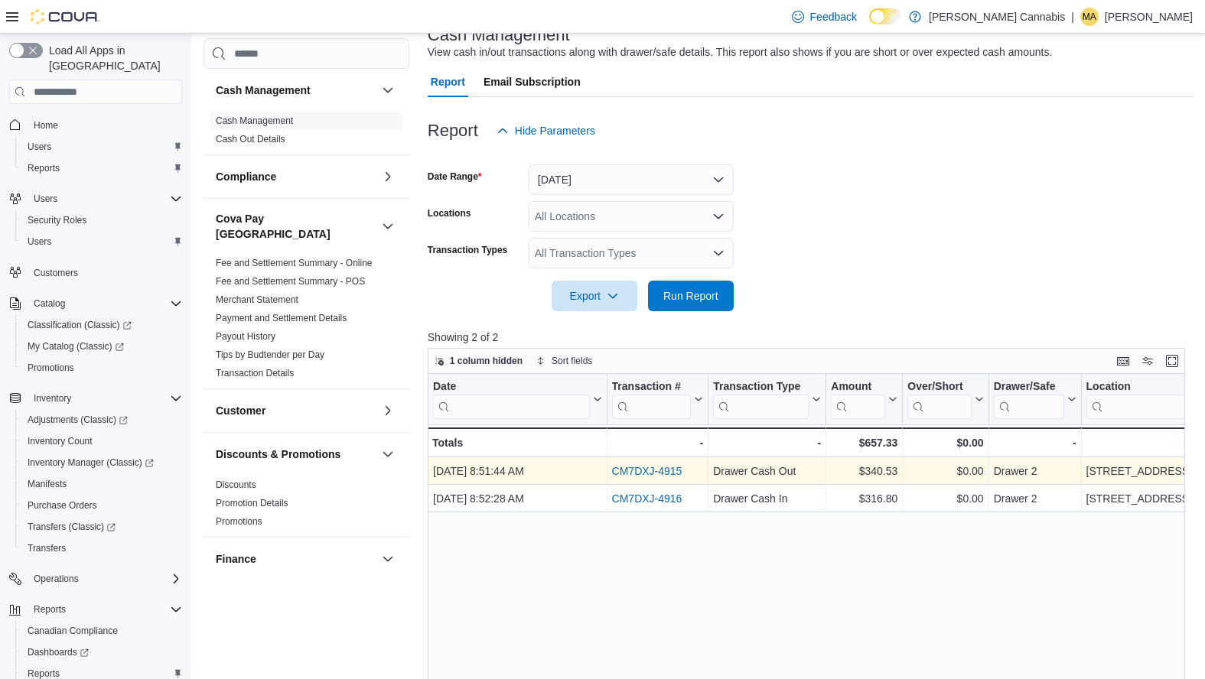
click at [653, 474] on link "CM7DXJ-4915" at bounding box center [646, 472] width 70 height 12
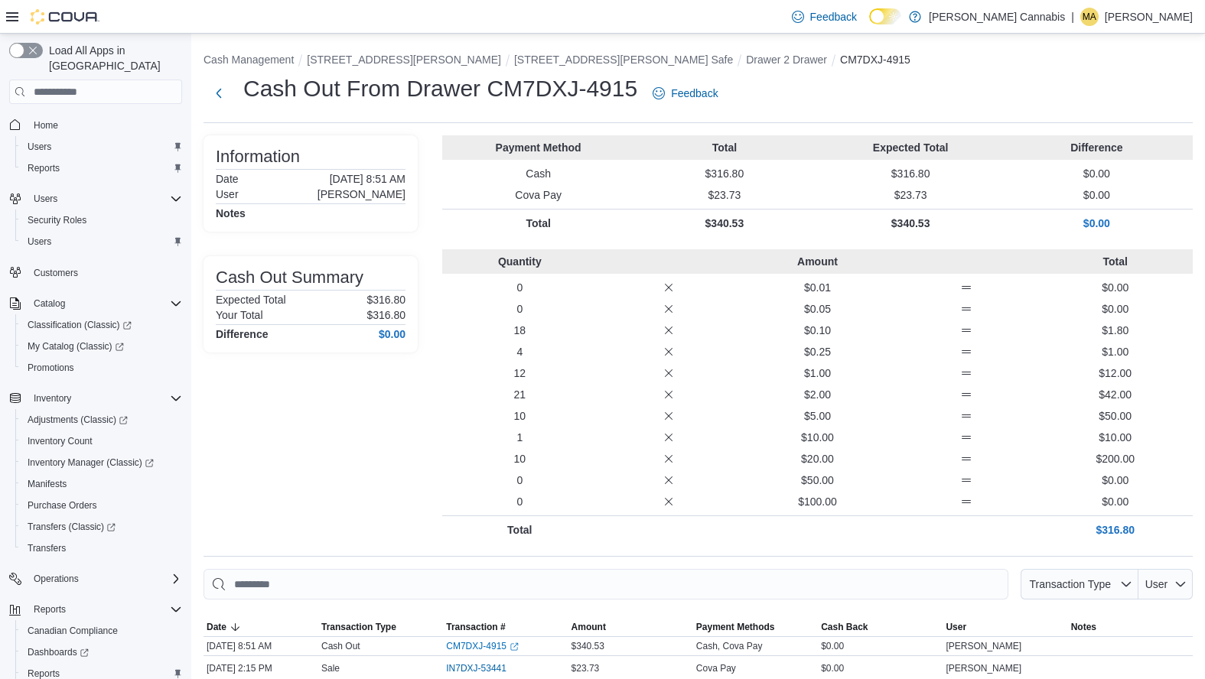
scroll to position [33, 0]
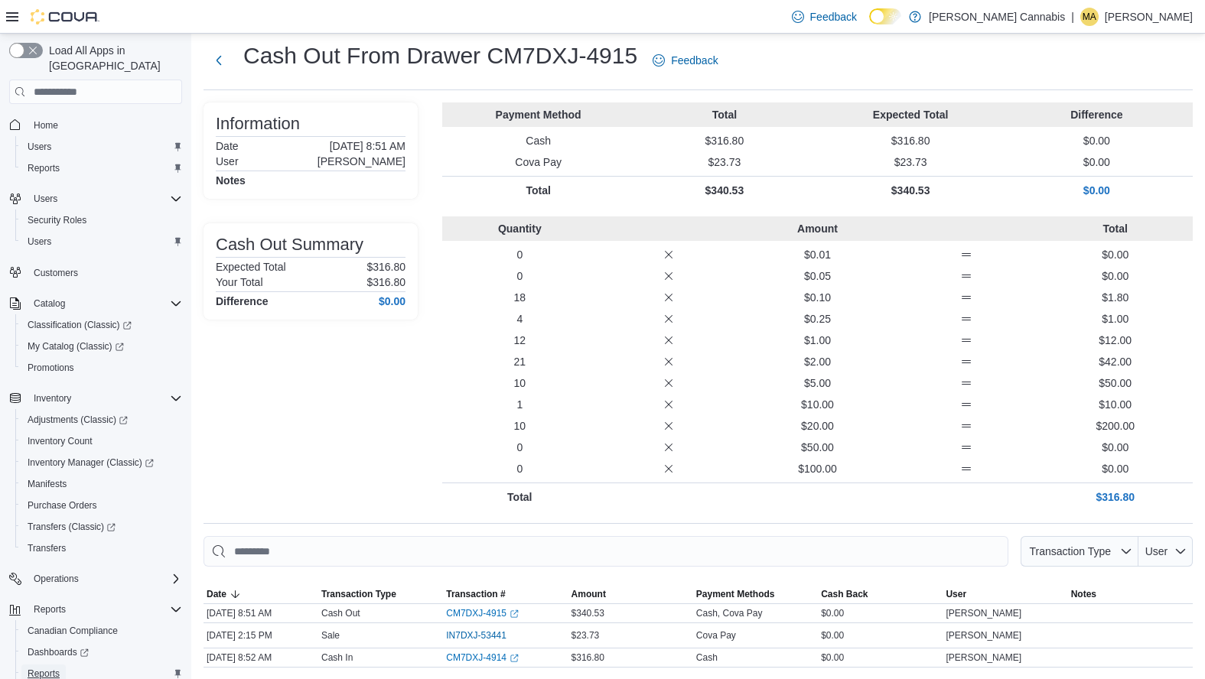
click at [45, 668] on span "Reports" at bounding box center [44, 674] width 32 height 12
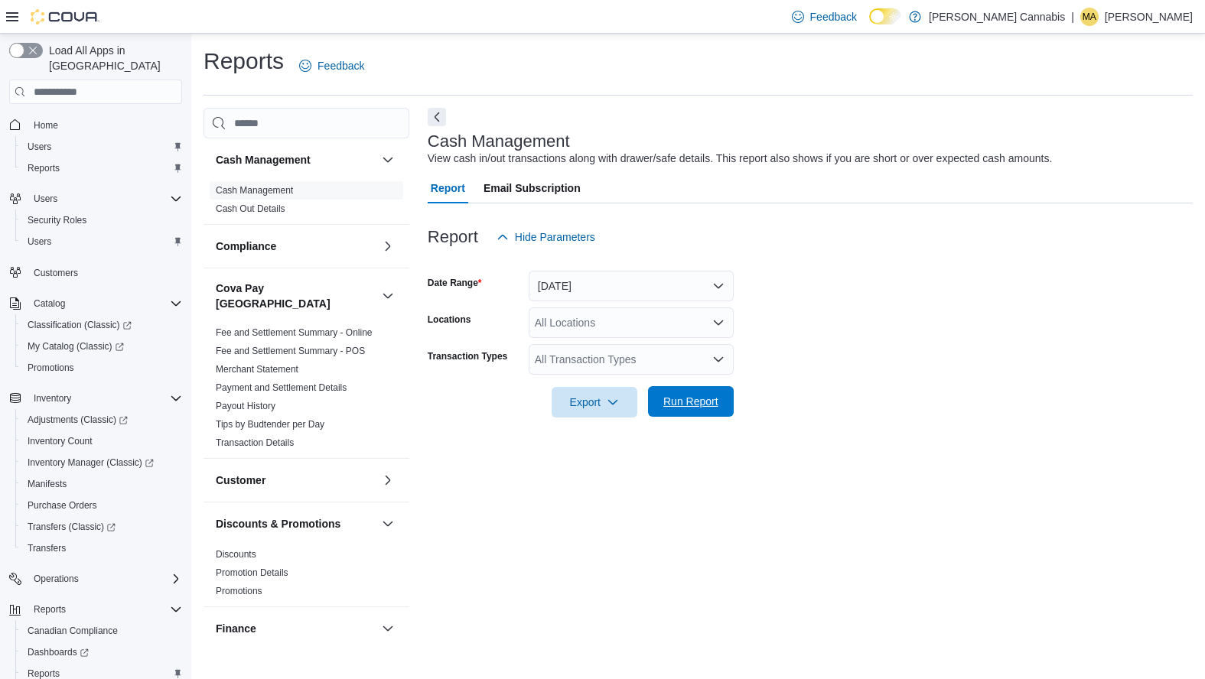
click at [705, 399] on span "Run Report" at bounding box center [690, 401] width 55 height 15
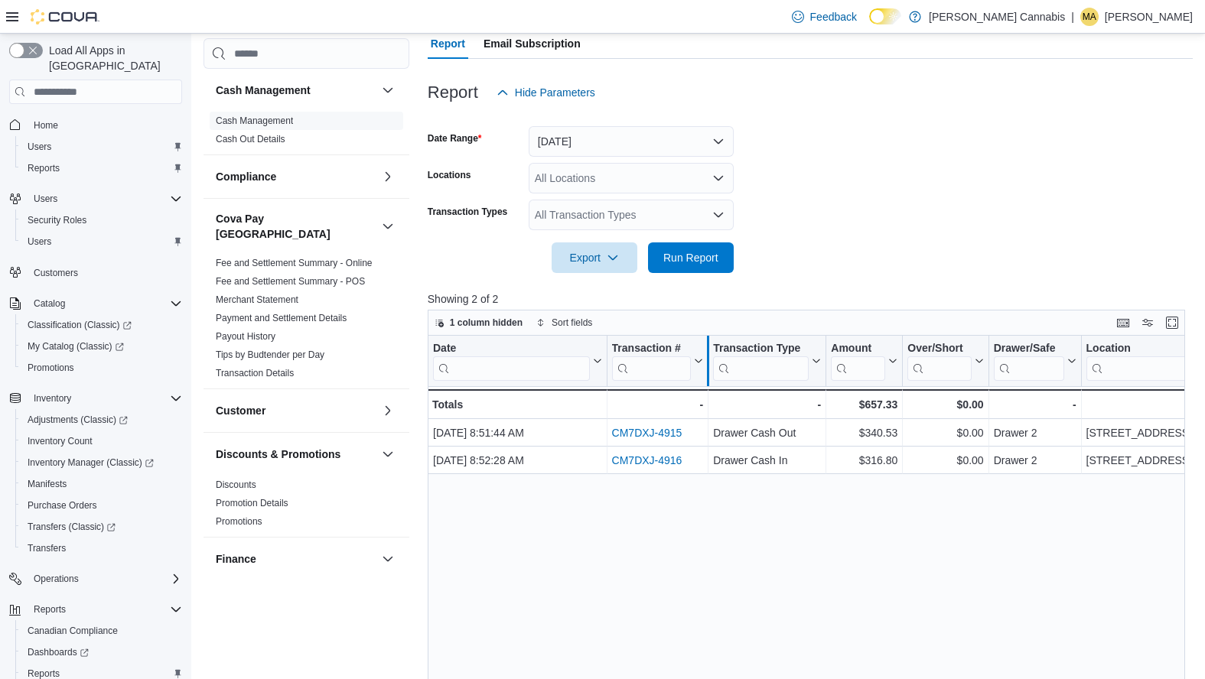
scroll to position [142, 0]
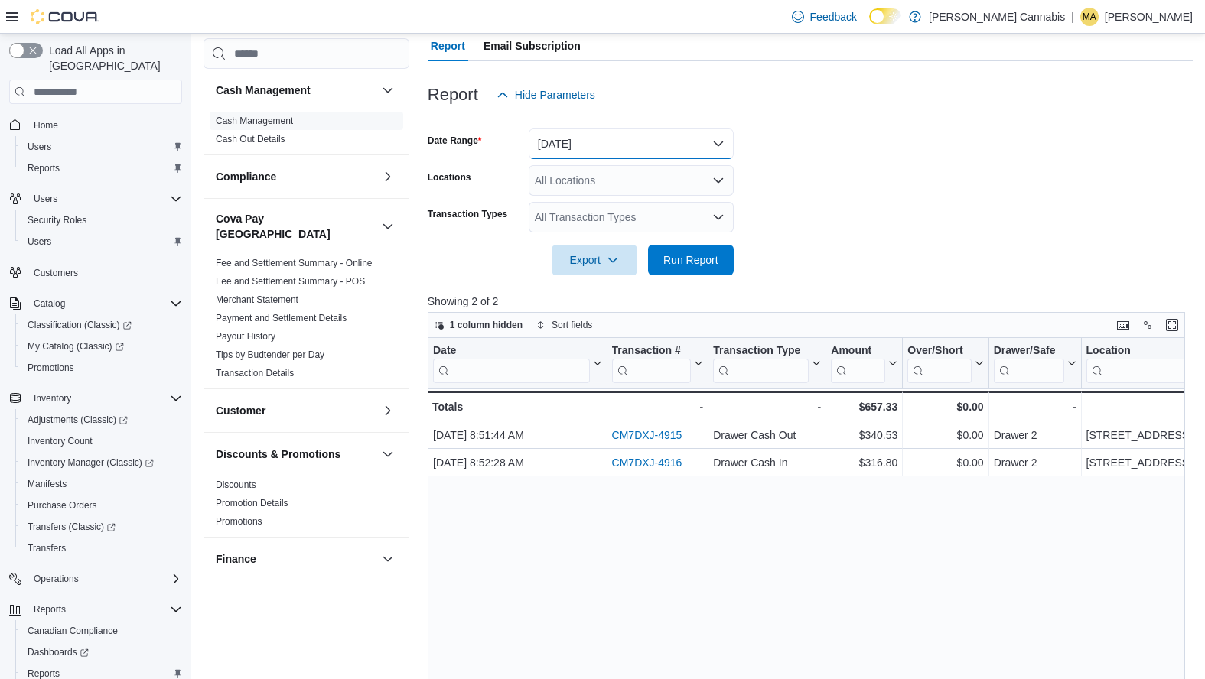
click at [718, 144] on button "[DATE]" at bounding box center [631, 143] width 205 height 31
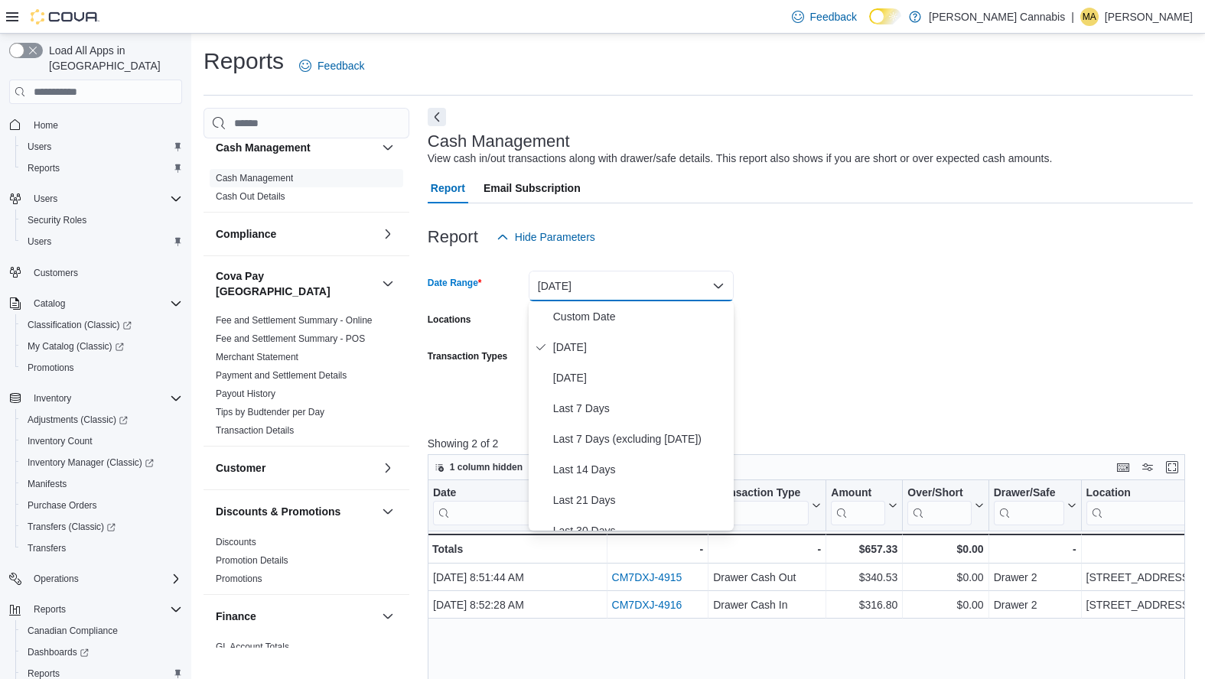
scroll to position [15, 0]
click at [275, 192] on link "Cash Out Details" at bounding box center [251, 194] width 70 height 11
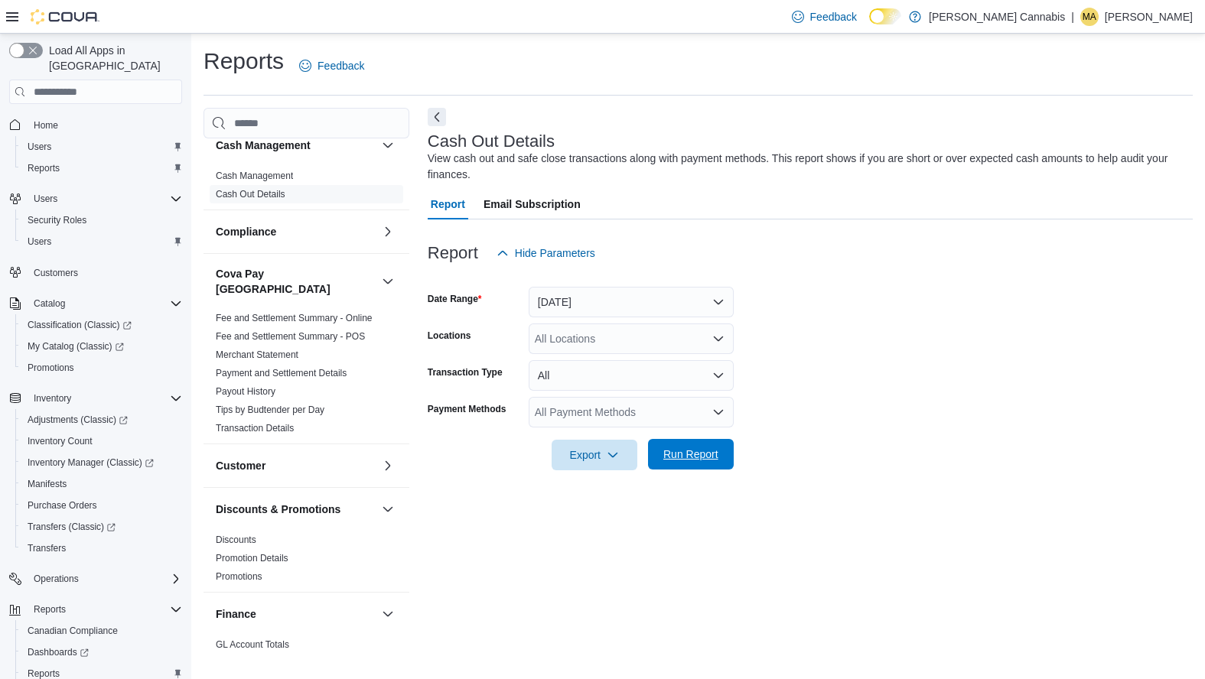
click at [694, 449] on span "Run Report" at bounding box center [690, 454] width 55 height 15
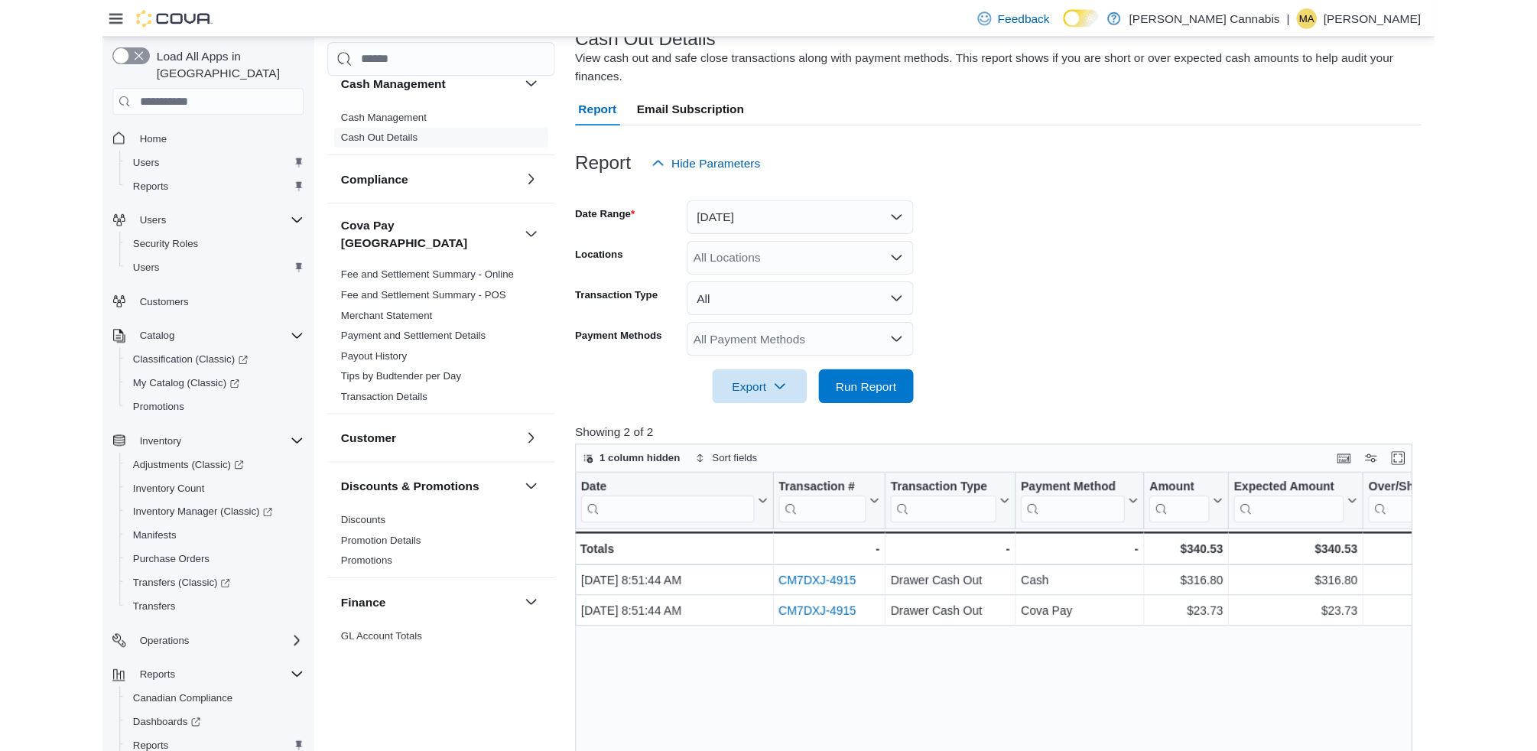
scroll to position [109, 0]
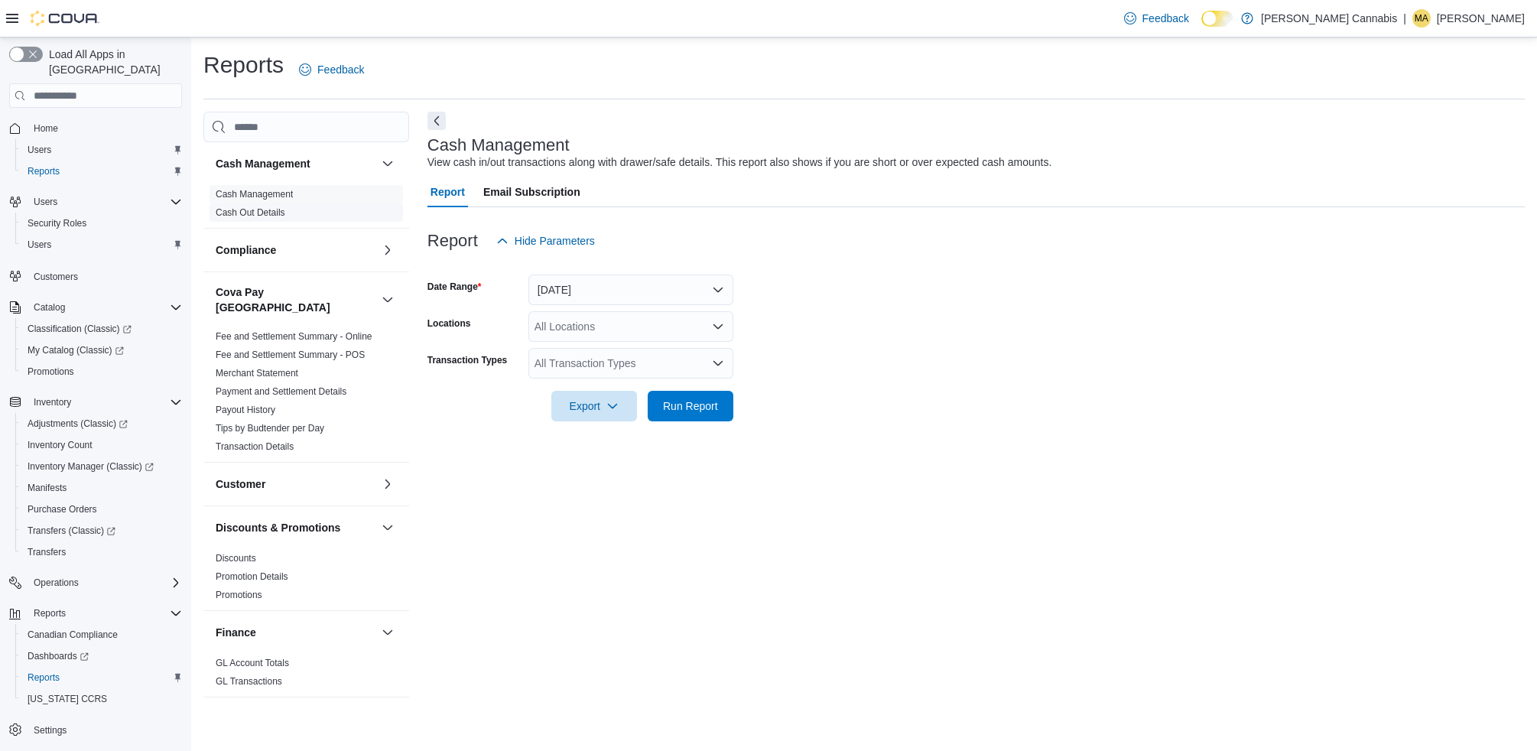
click at [265, 218] on span "Cash Out Details" at bounding box center [251, 213] width 70 height 12
click at [256, 211] on link "Cash Out Details" at bounding box center [251, 212] width 70 height 11
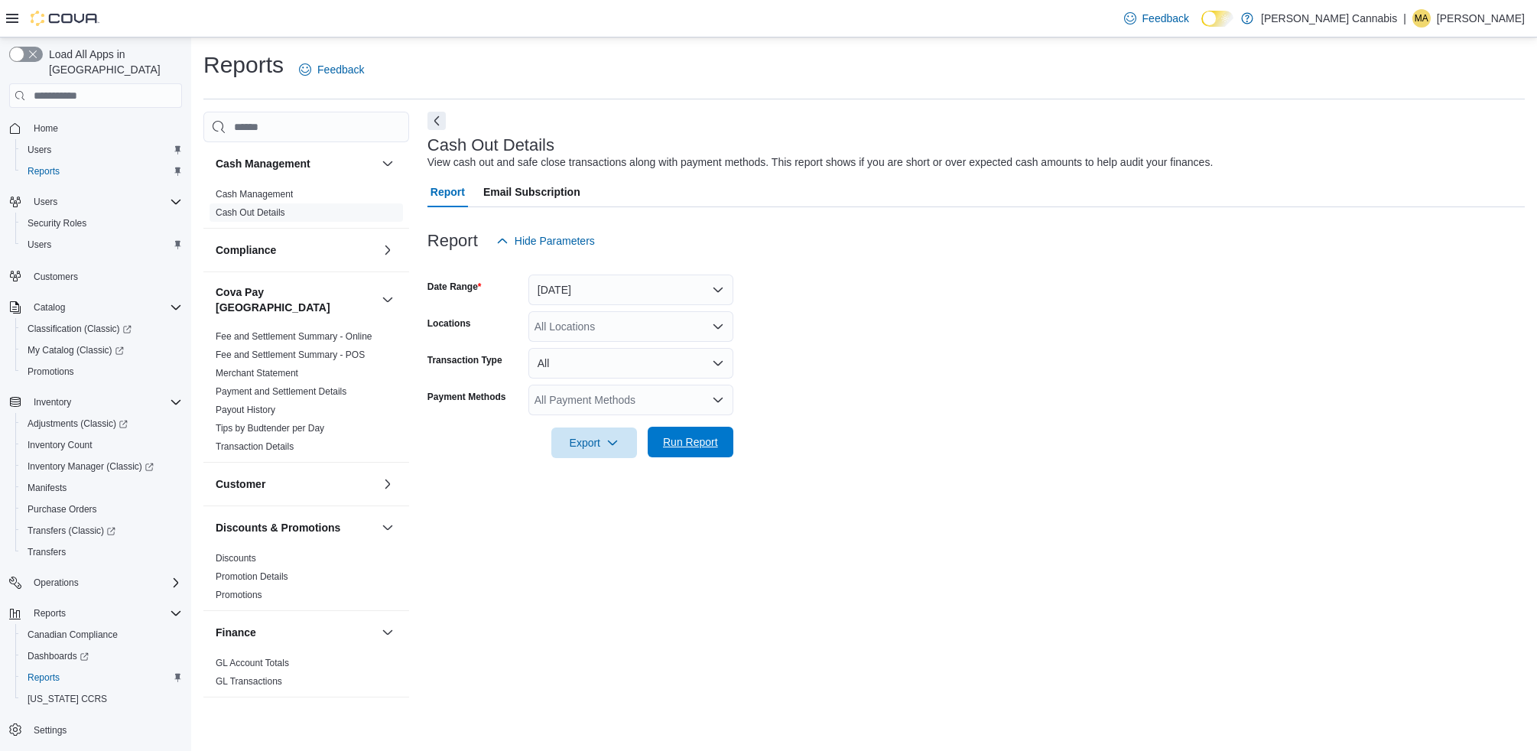
click at [707, 449] on span "Run Report" at bounding box center [690, 441] width 55 height 15
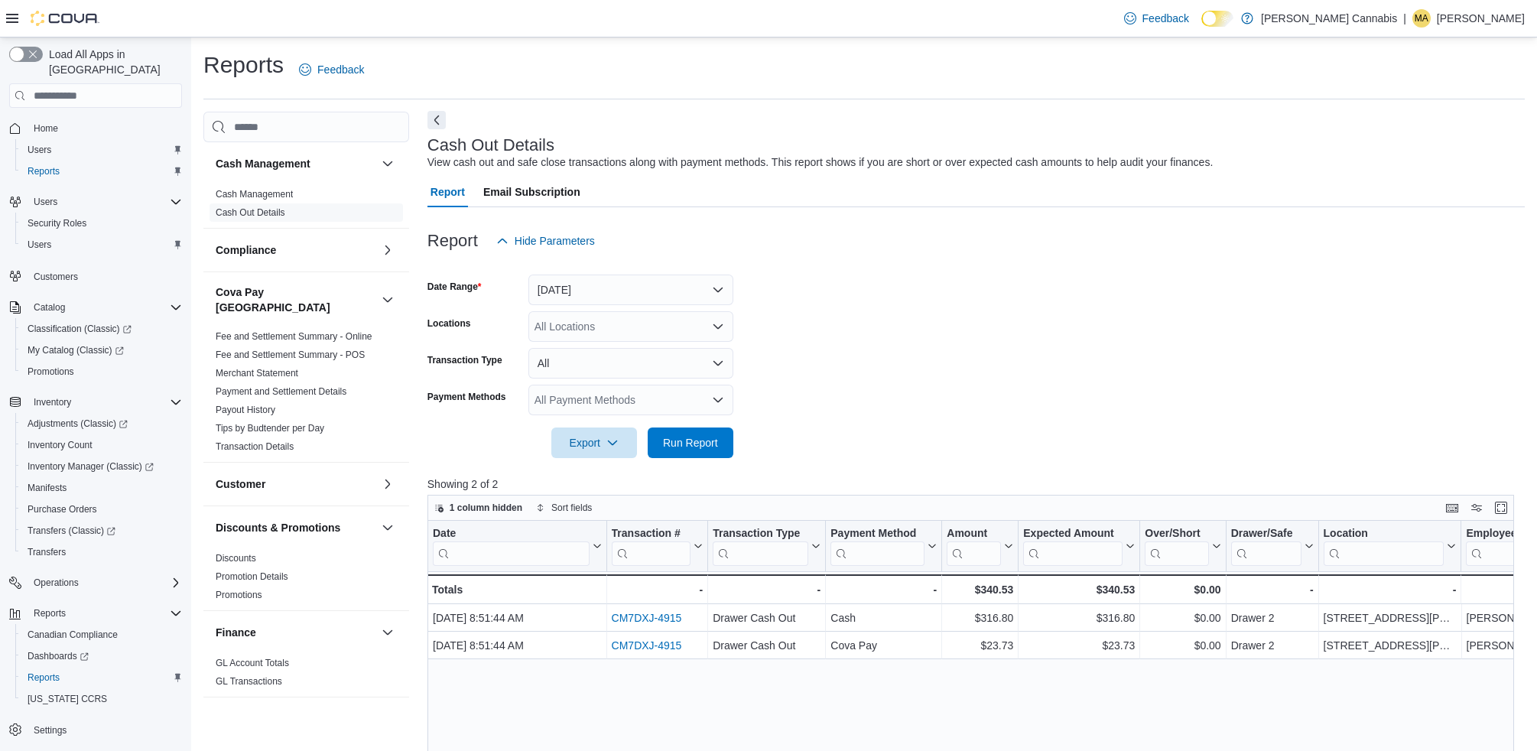
click at [435, 119] on button "Next" at bounding box center [437, 120] width 18 height 18
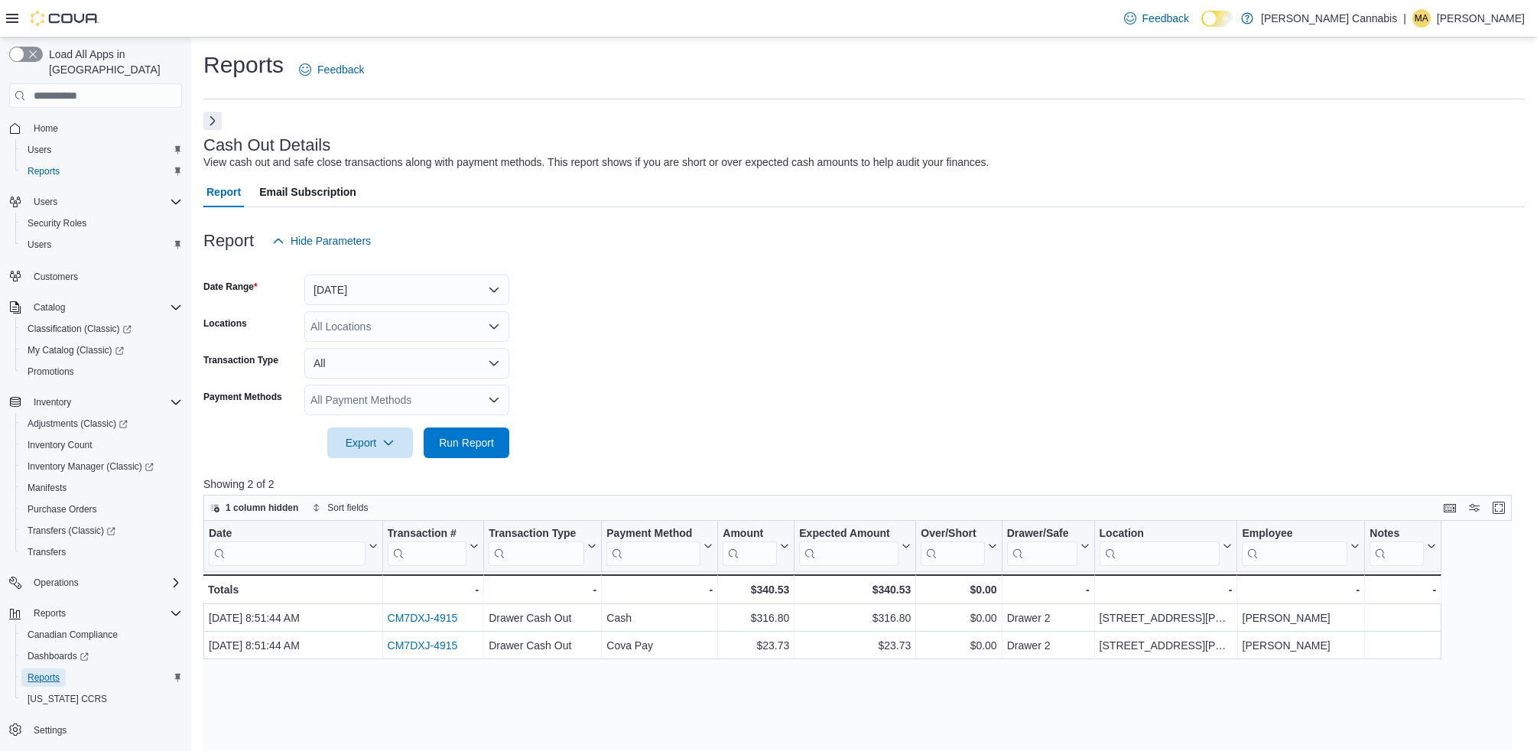
click at [48, 672] on span "Reports" at bounding box center [44, 678] width 32 height 12
click at [37, 672] on span "Reports" at bounding box center [44, 678] width 32 height 12
click at [44, 607] on span "Reports" at bounding box center [50, 613] width 32 height 12
click at [53, 278] on div "Home Users Reports Users Security Roles Users Customers Catalog Classification …" at bounding box center [95, 386] width 173 height 545
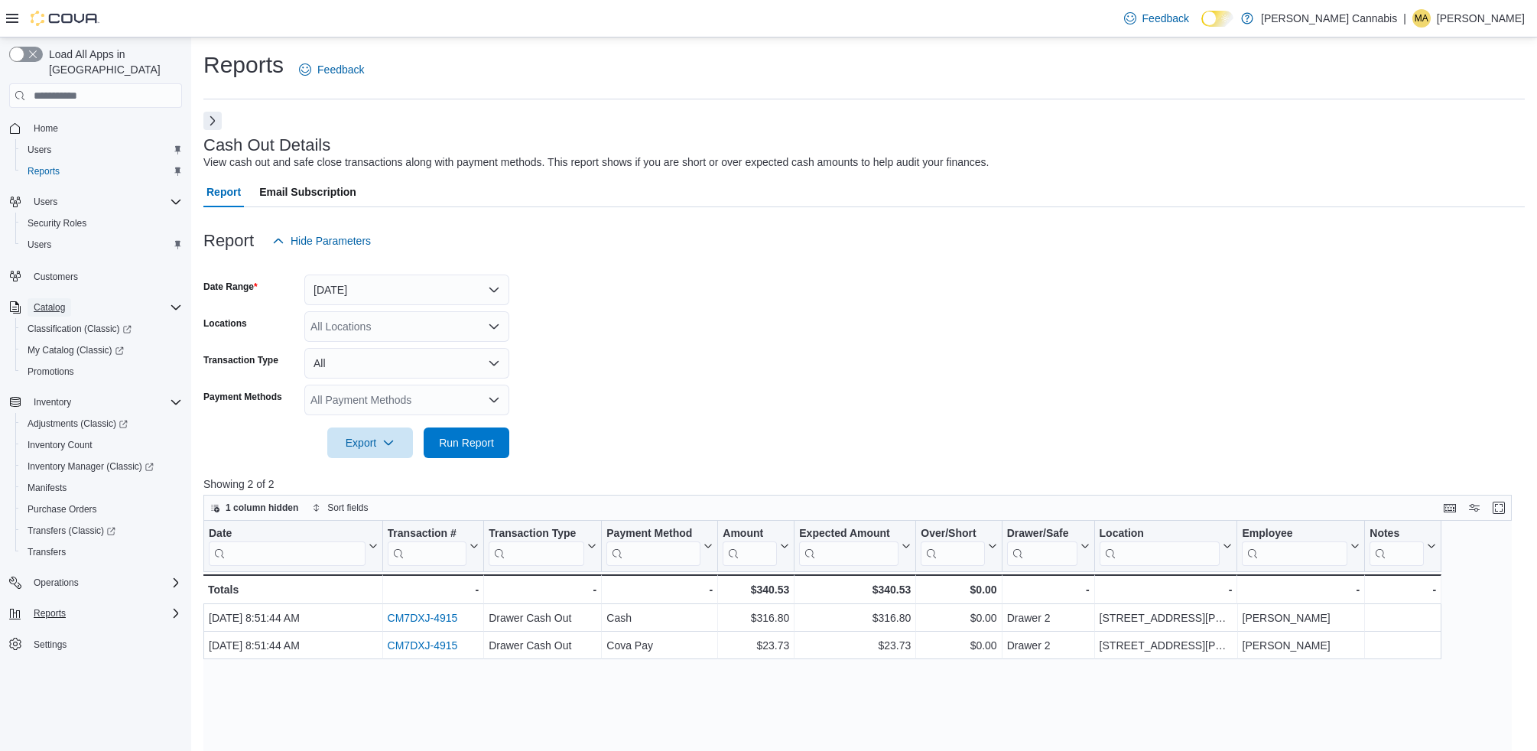
click at [53, 301] on span "Catalog" at bounding box center [49, 307] width 31 height 12
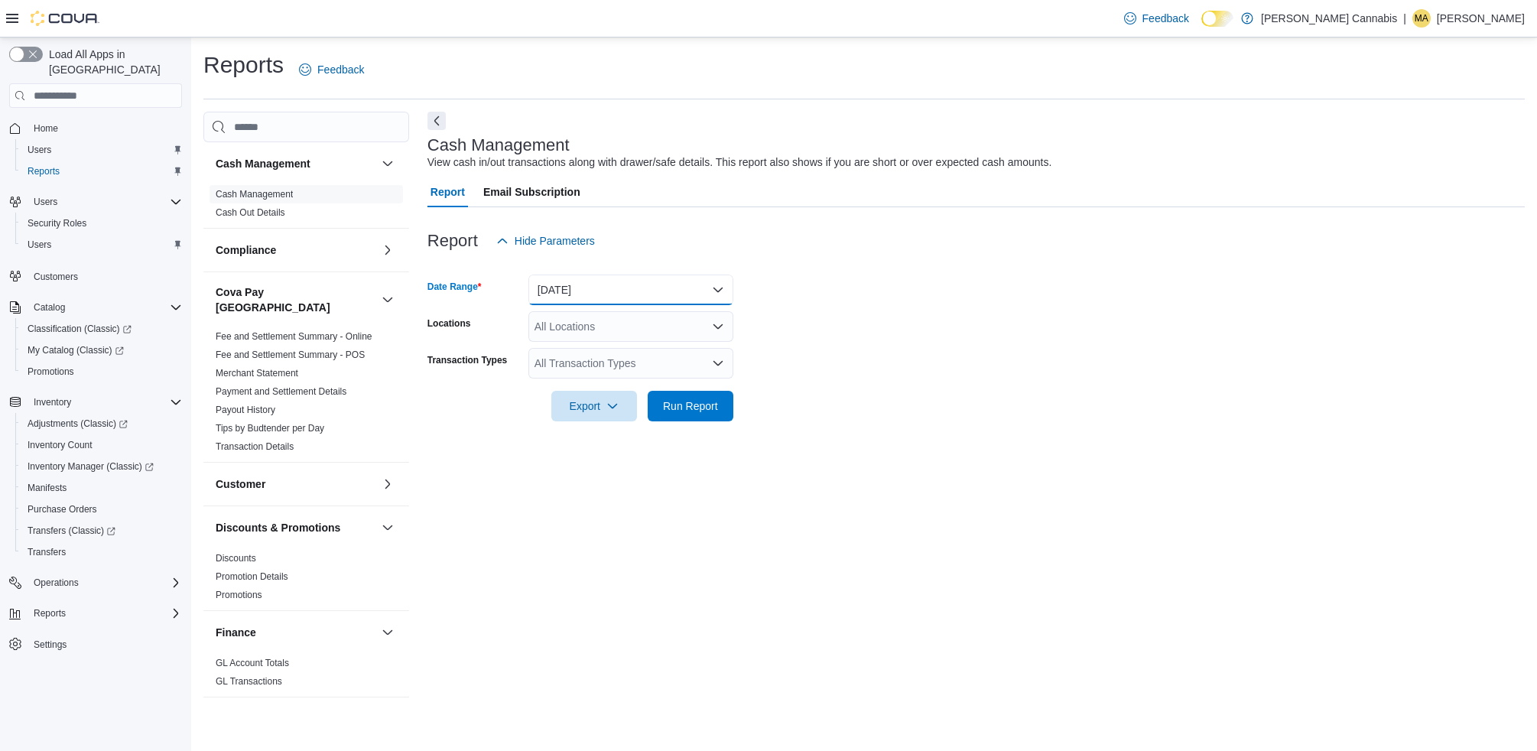
click at [721, 287] on button "[DATE]" at bounding box center [631, 290] width 205 height 31
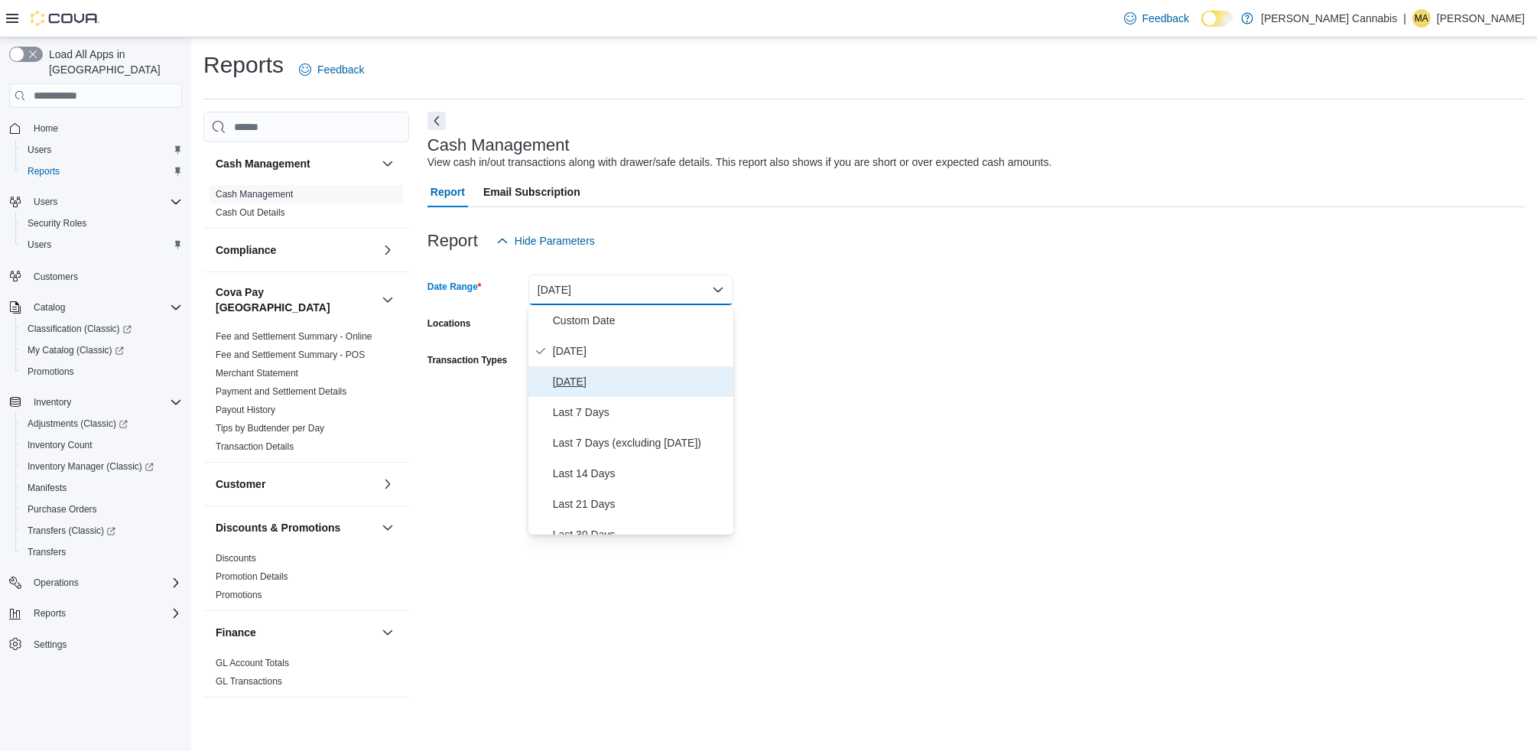
click at [618, 381] on span "Yesterday" at bounding box center [640, 381] width 174 height 18
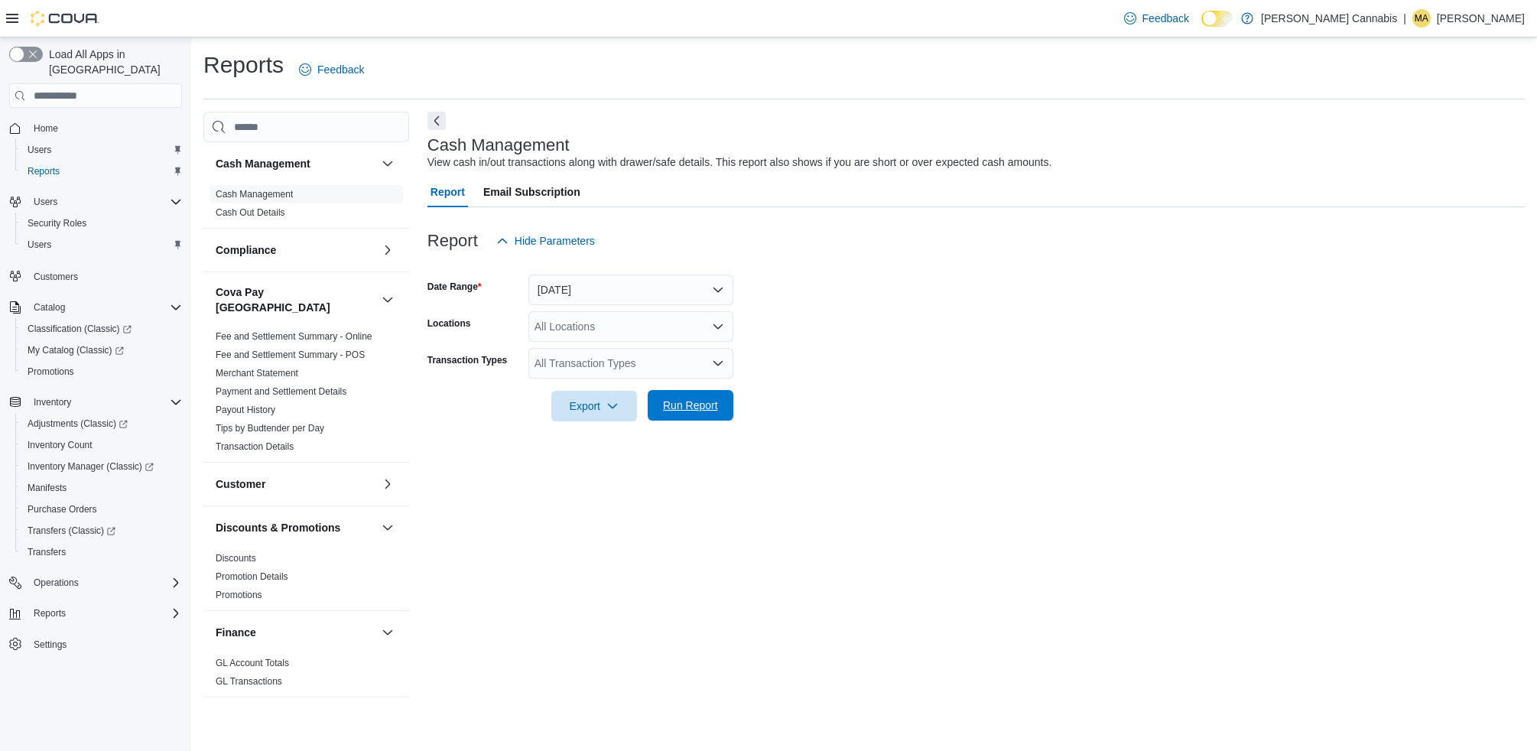
click at [701, 409] on span "Run Report" at bounding box center [690, 405] width 55 height 15
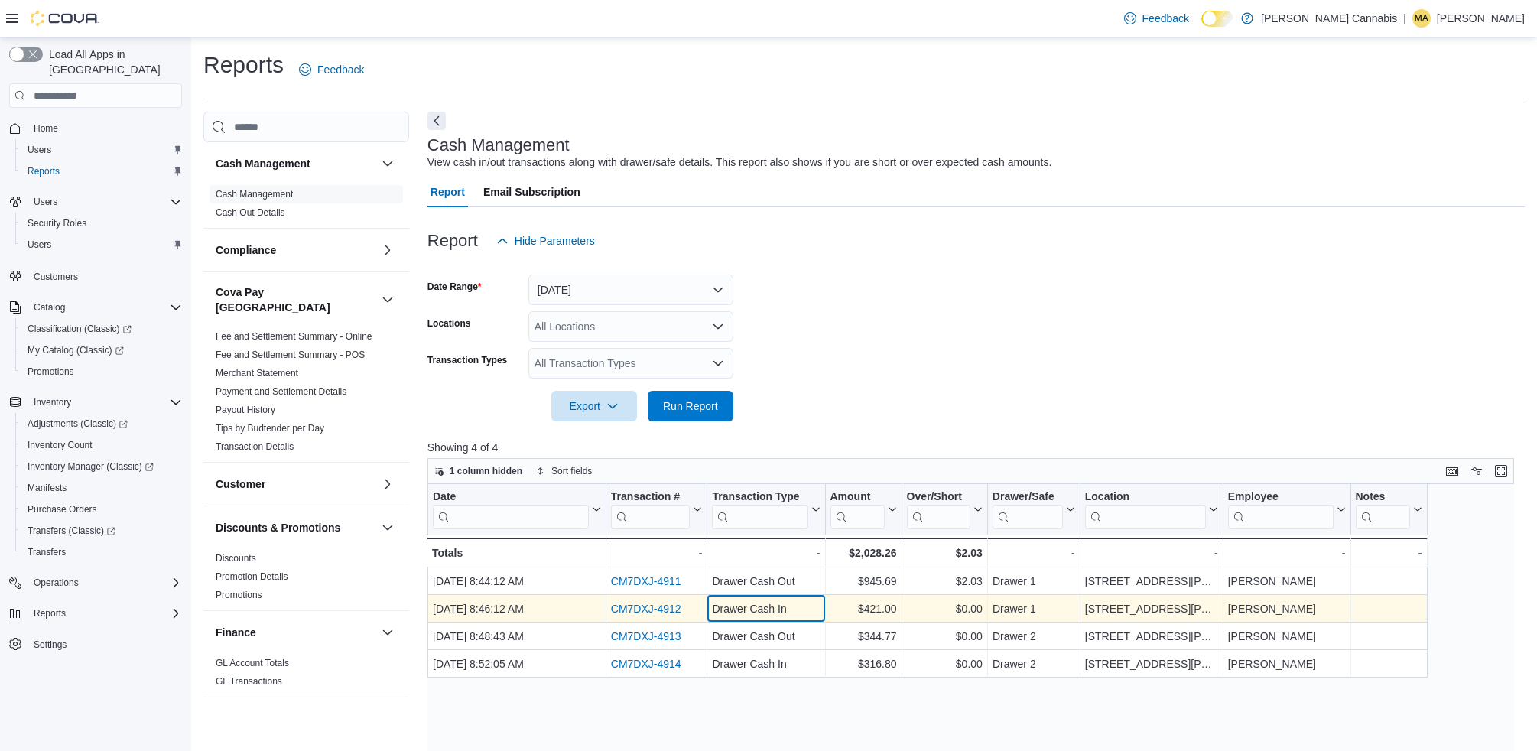
click at [749, 612] on div "Drawer Cash In" at bounding box center [766, 609] width 108 height 18
click at [648, 601] on div "CM7DXJ-4912" at bounding box center [657, 609] width 92 height 18
click at [650, 607] on link "CM7DXJ-4912" at bounding box center [646, 609] width 70 height 12
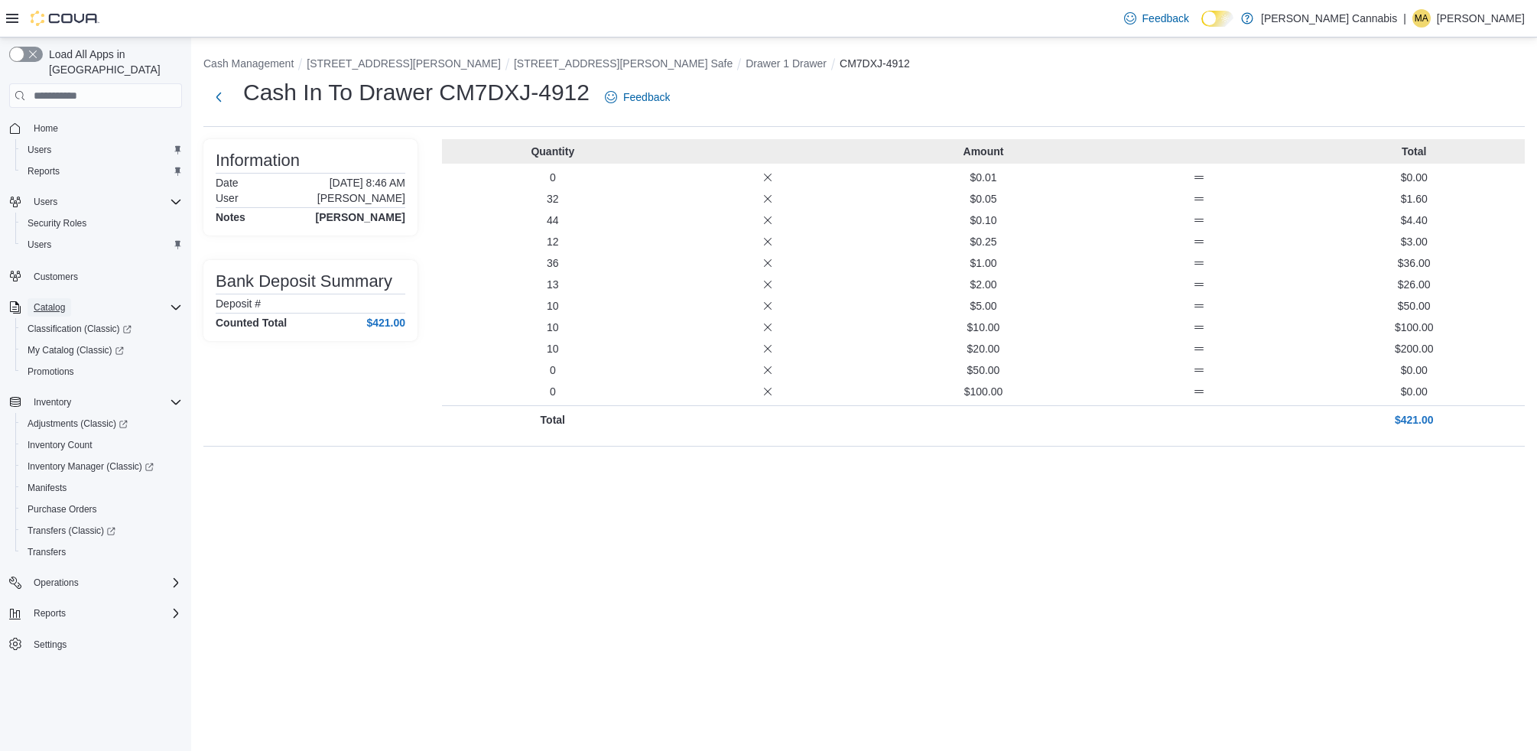
click at [47, 301] on span "Catalog" at bounding box center [49, 307] width 31 height 12
click at [52, 332] on span "Inventory" at bounding box center [52, 338] width 37 height 12
click at [50, 301] on span "Catalog" at bounding box center [49, 307] width 31 height 12
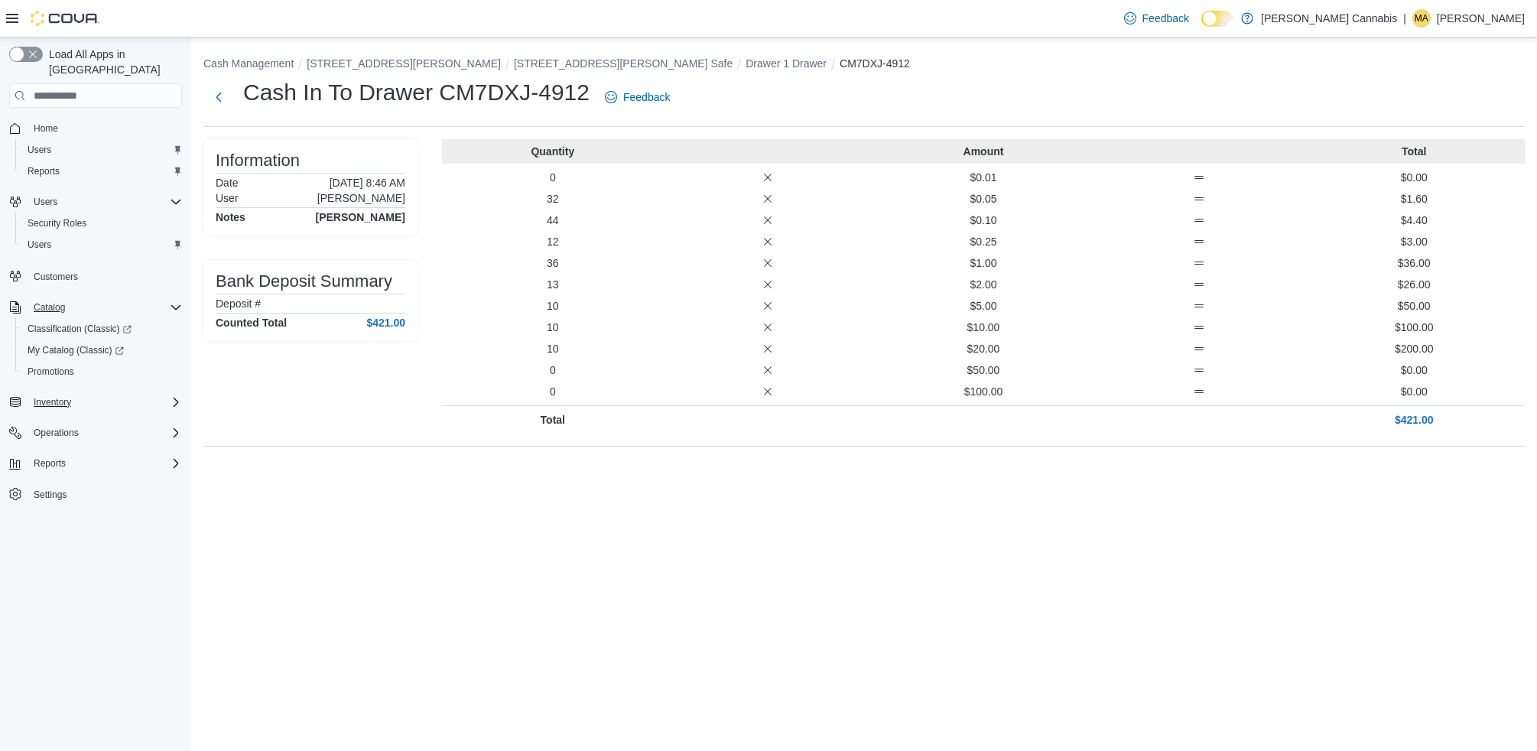
click at [174, 396] on icon "Complex example" at bounding box center [176, 402] width 12 height 12
click at [174, 600] on div "Reports" at bounding box center [95, 614] width 173 height 28
click at [171, 607] on icon "Complex example" at bounding box center [176, 613] width 12 height 12
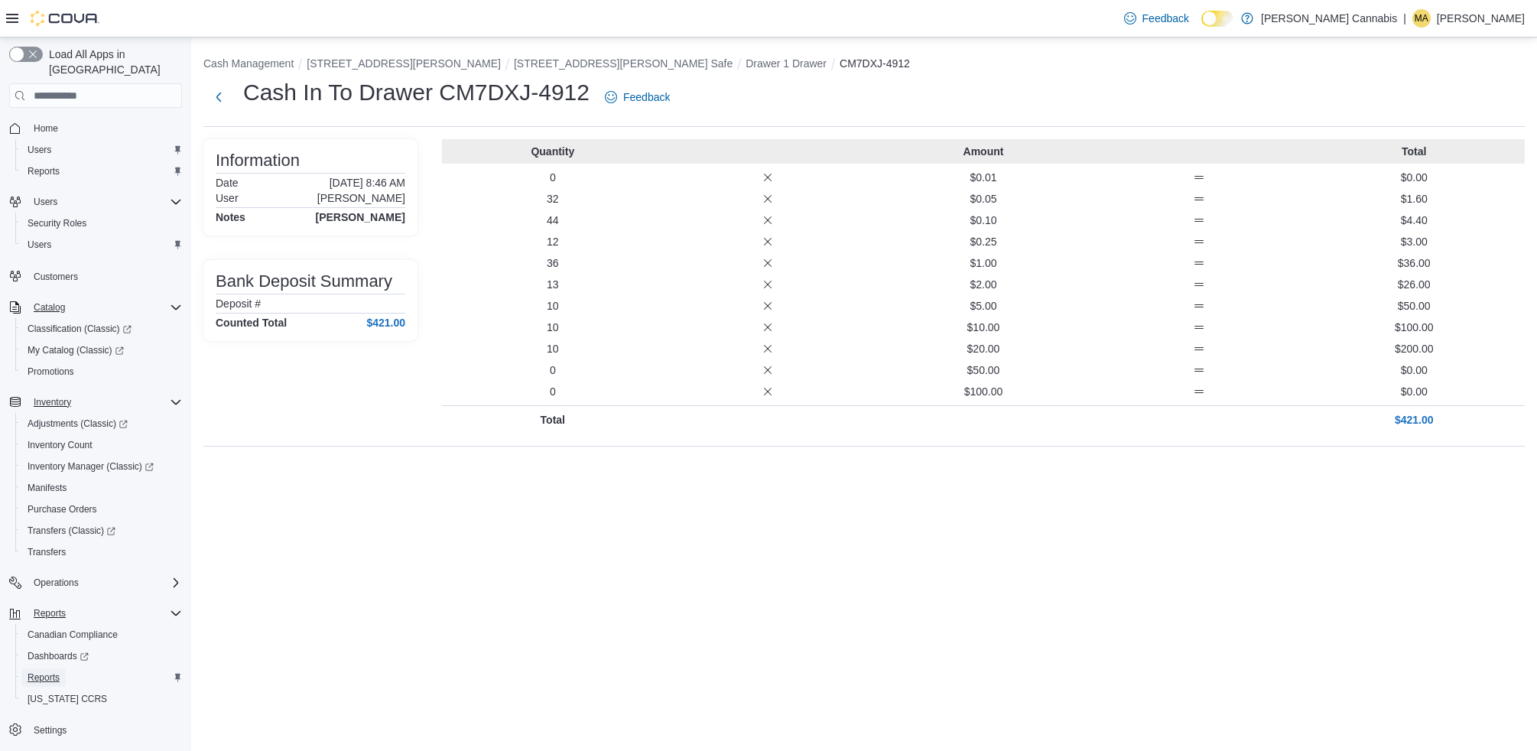
click at [41, 672] on span "Reports" at bounding box center [44, 678] width 32 height 12
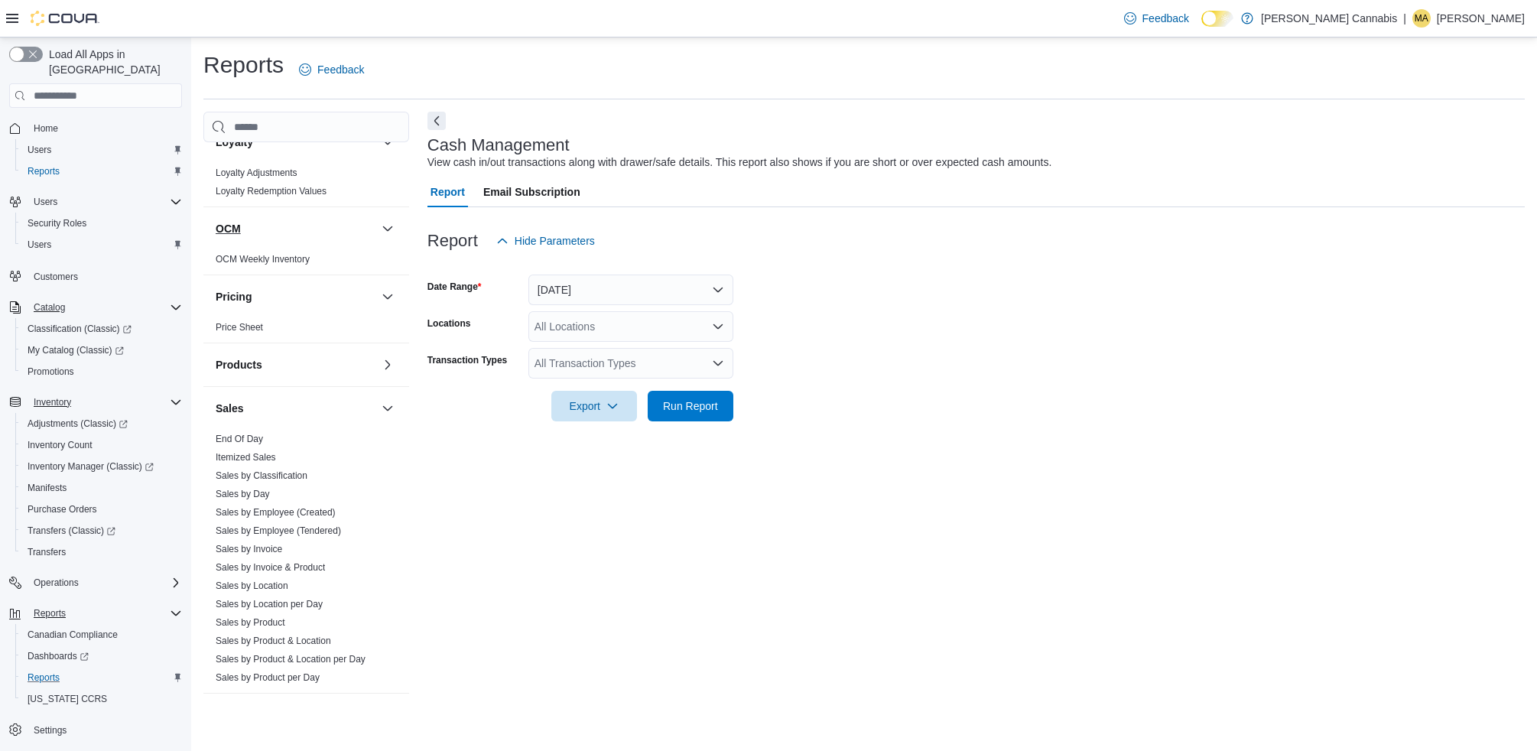
scroll to position [865, 0]
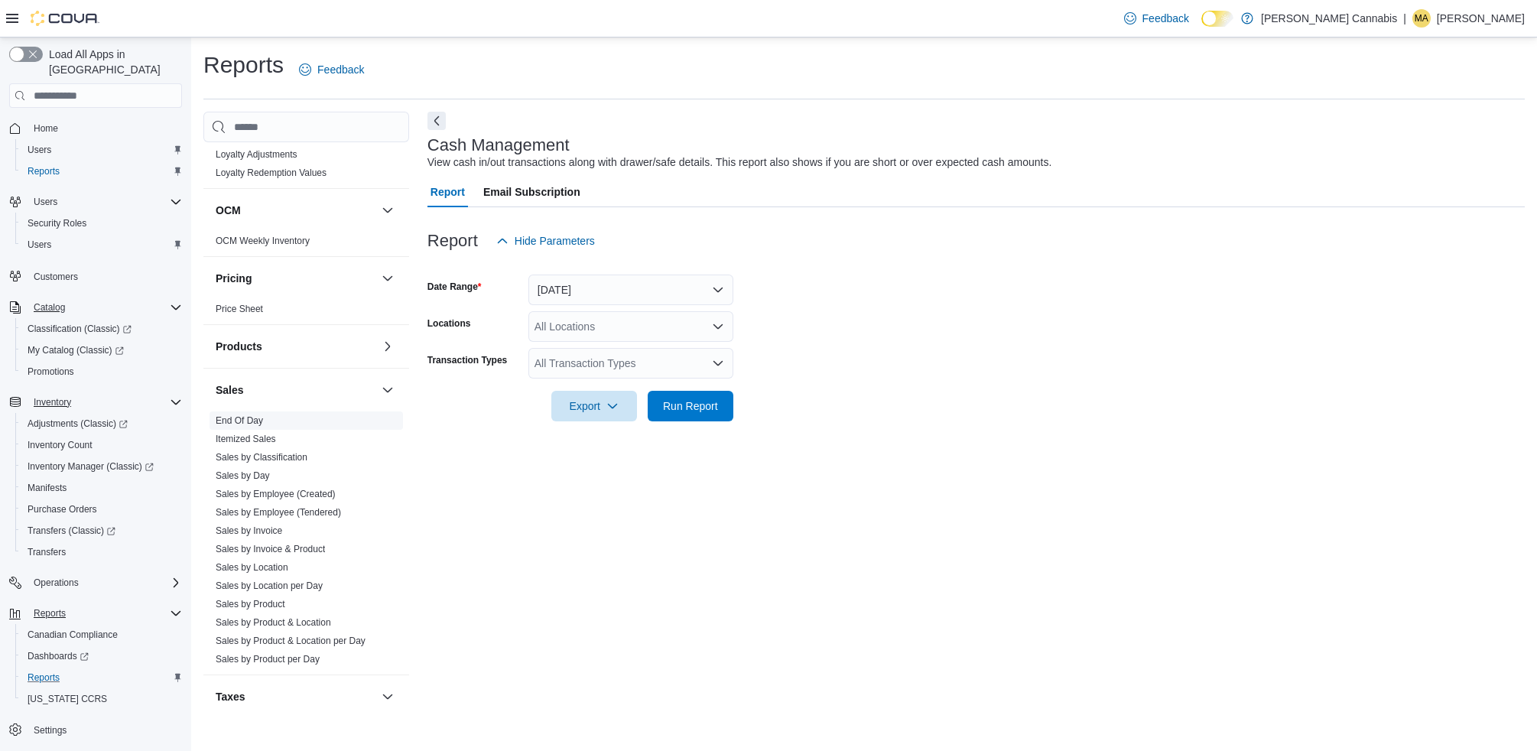
click at [242, 415] on link "End Of Day" at bounding box center [239, 420] width 47 height 11
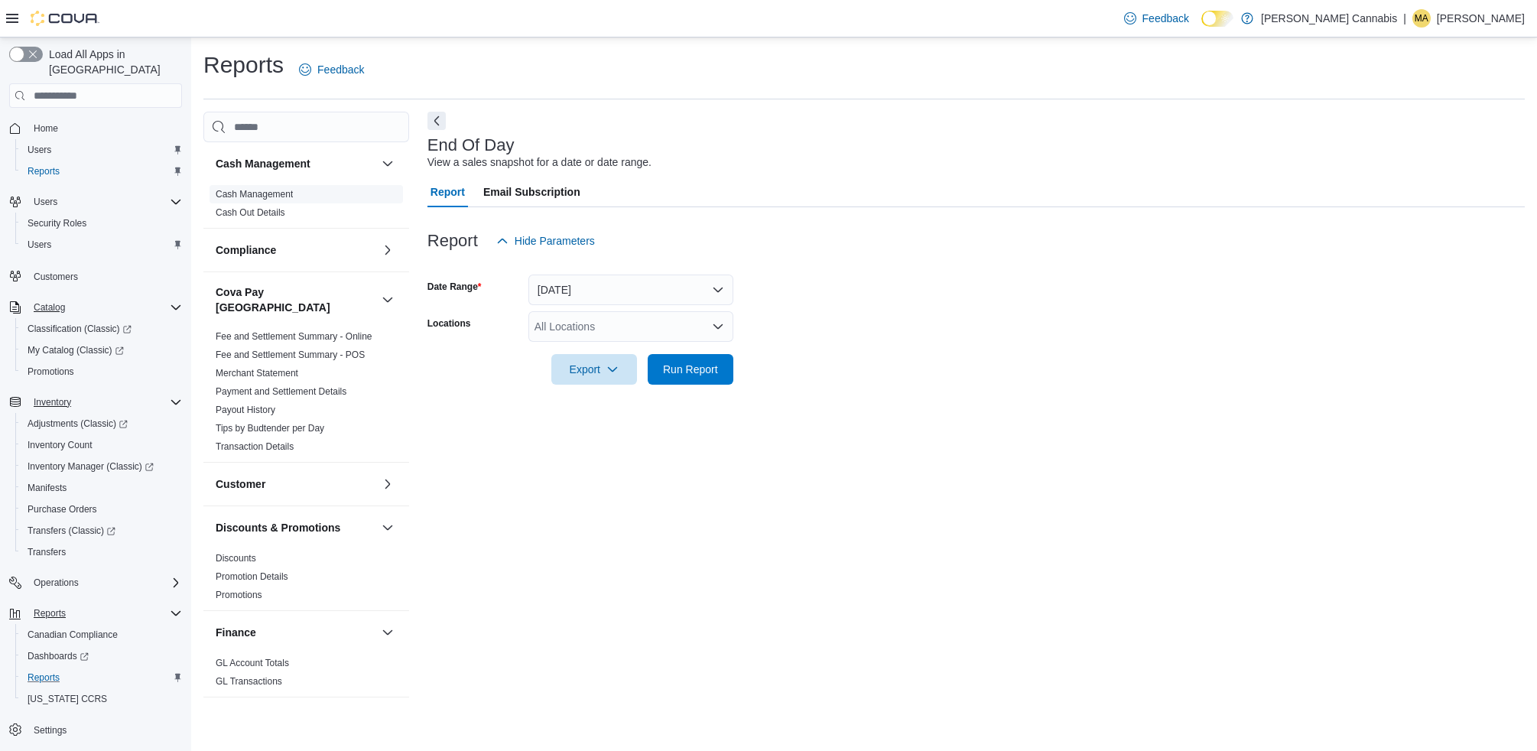
click at [288, 191] on link "Cash Management" at bounding box center [254, 194] width 77 height 11
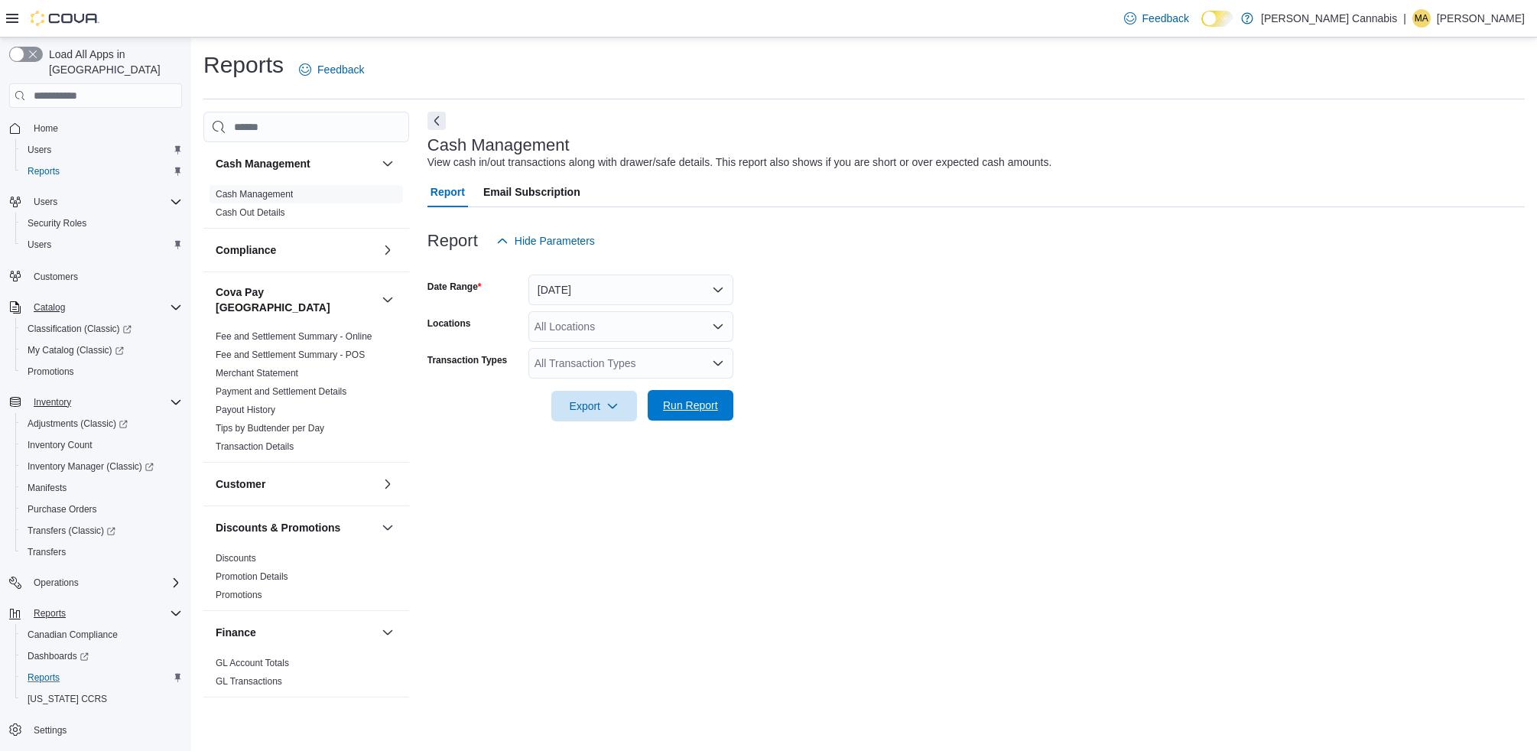
click at [718, 409] on span "Run Report" at bounding box center [690, 405] width 67 height 31
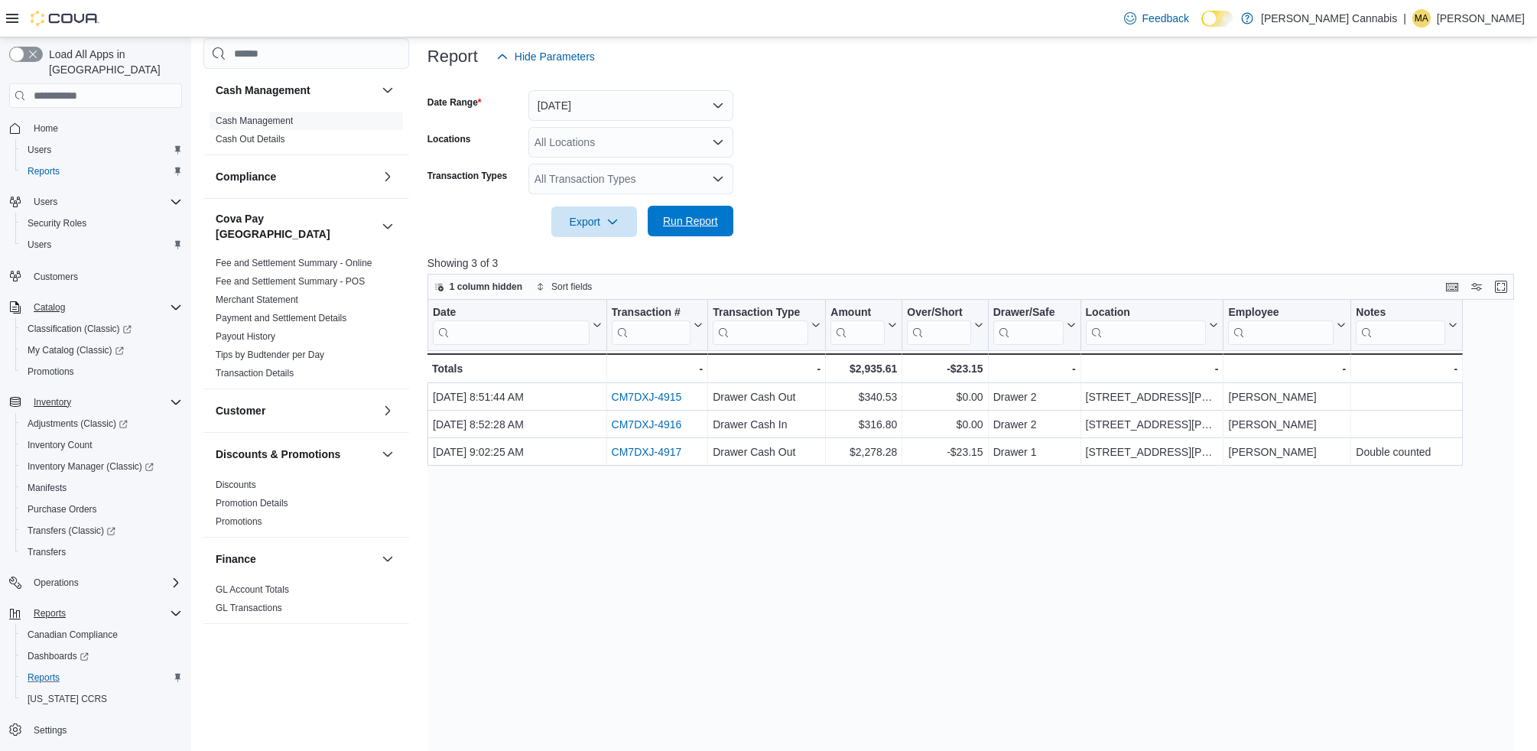
scroll to position [187, 0]
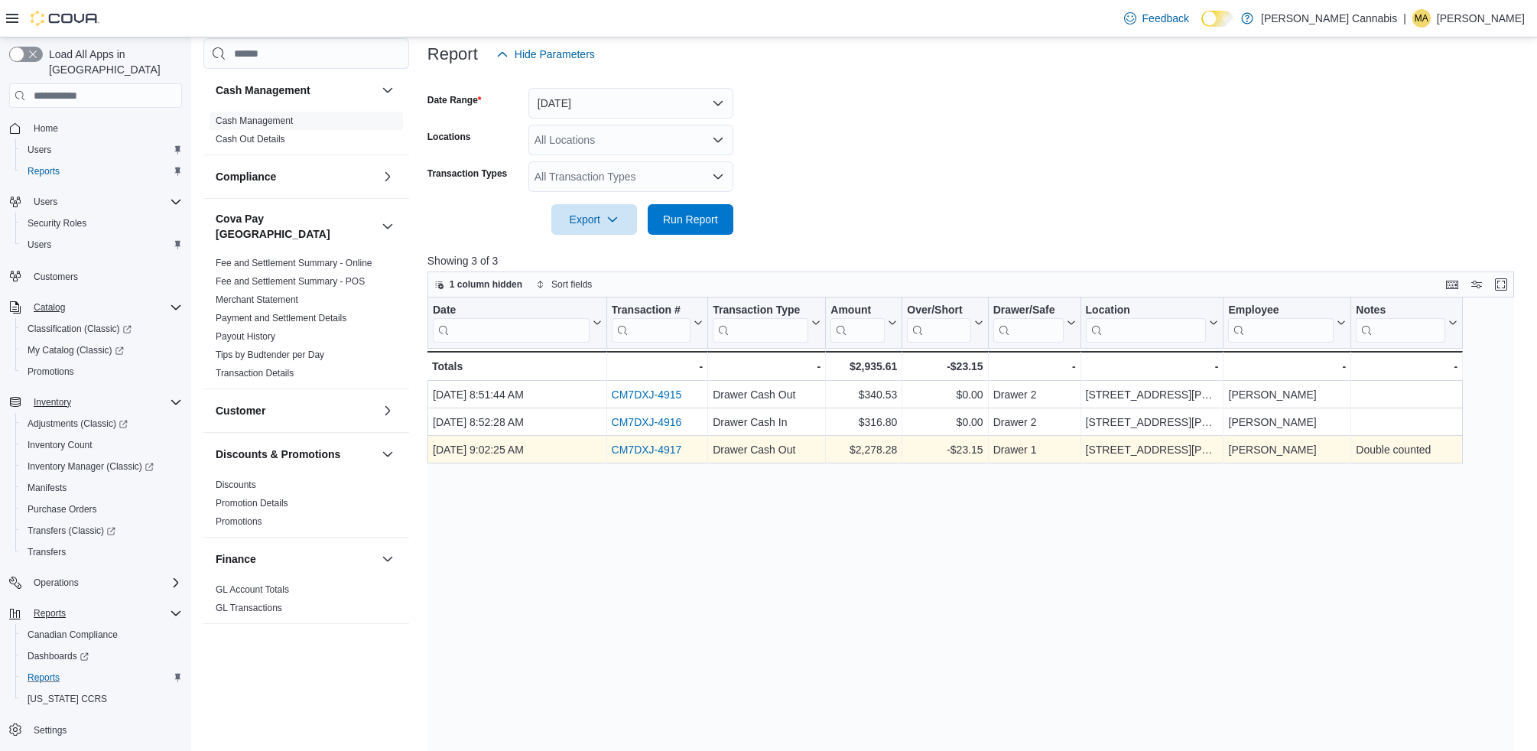
click at [633, 445] on link "CM7DXJ-4917" at bounding box center [646, 450] width 70 height 12
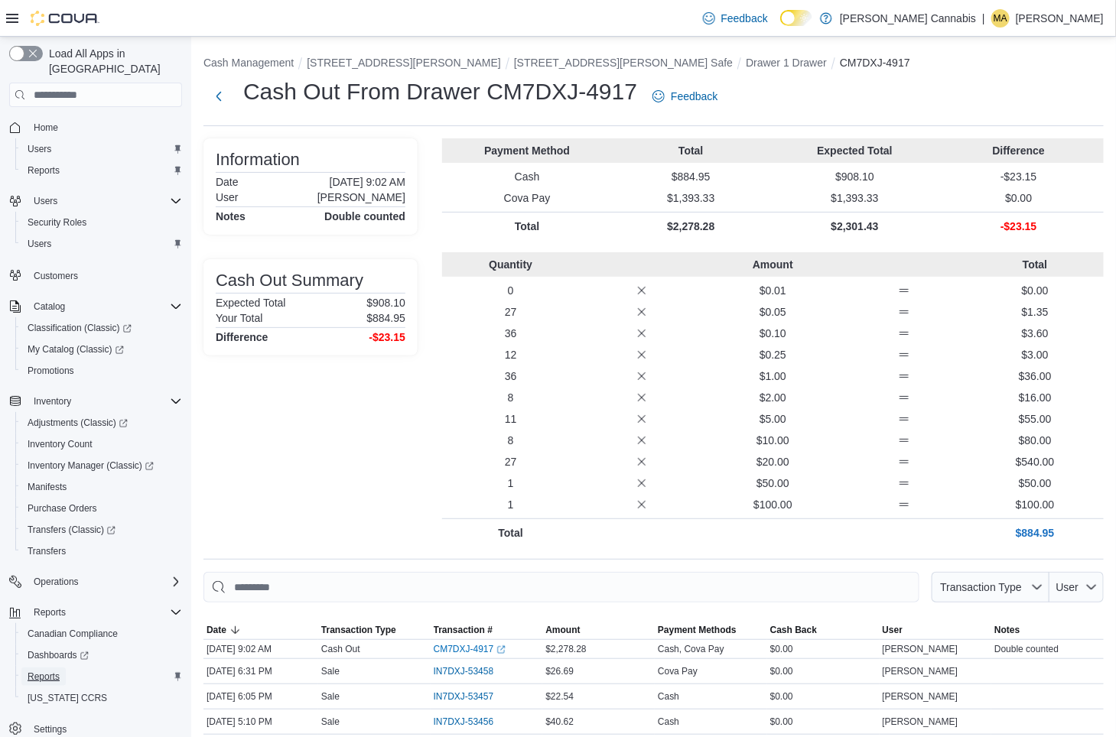
click at [49, 671] on span "Reports" at bounding box center [44, 677] width 32 height 12
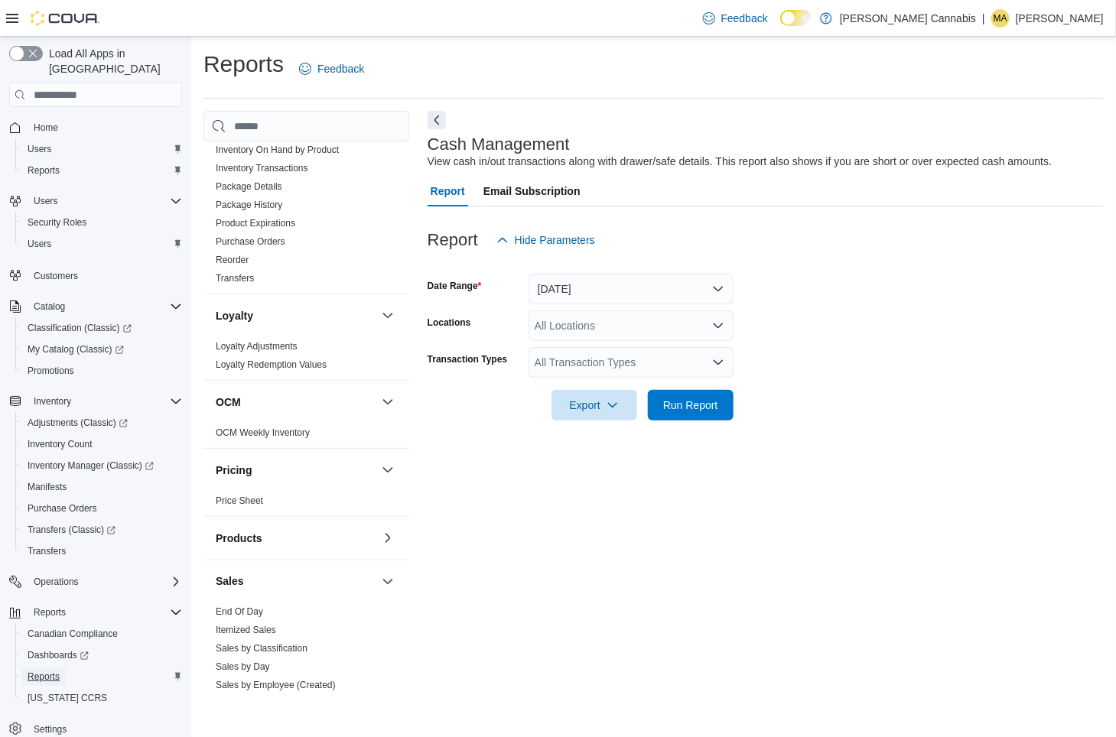
scroll to position [688, 0]
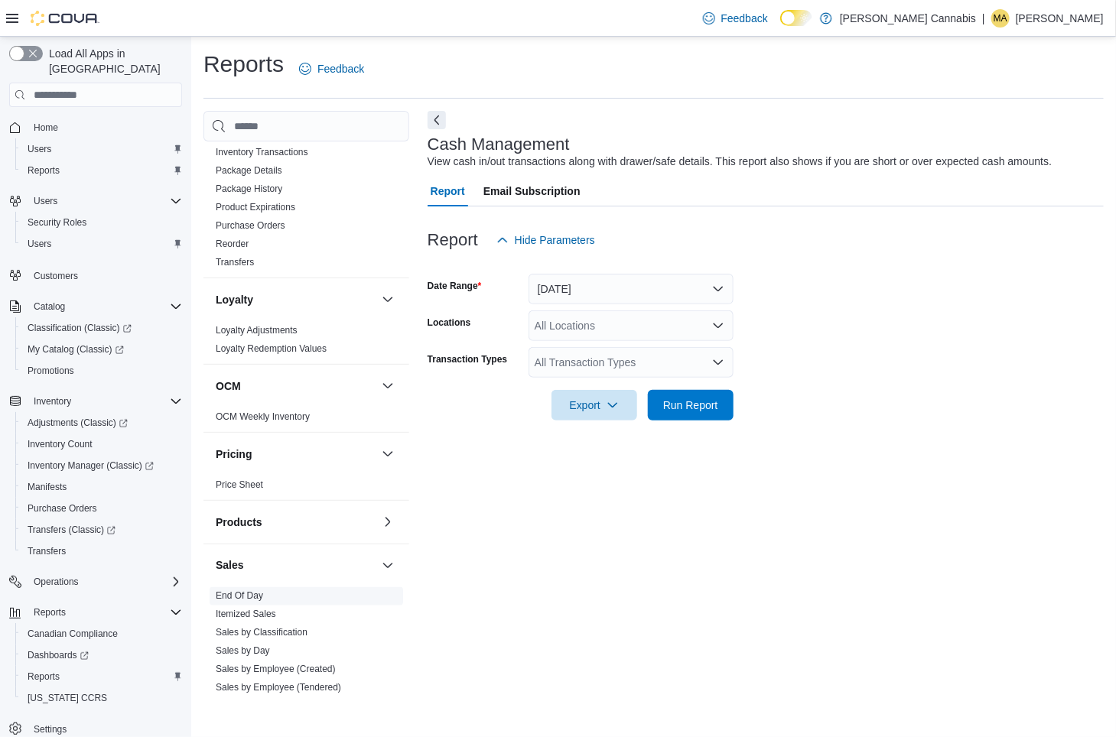
click at [234, 590] on span "End Of Day" at bounding box center [239, 596] width 47 height 12
click at [707, 385] on div at bounding box center [766, 384] width 676 height 12
click at [710, 408] on span "Run Report" at bounding box center [690, 404] width 55 height 15
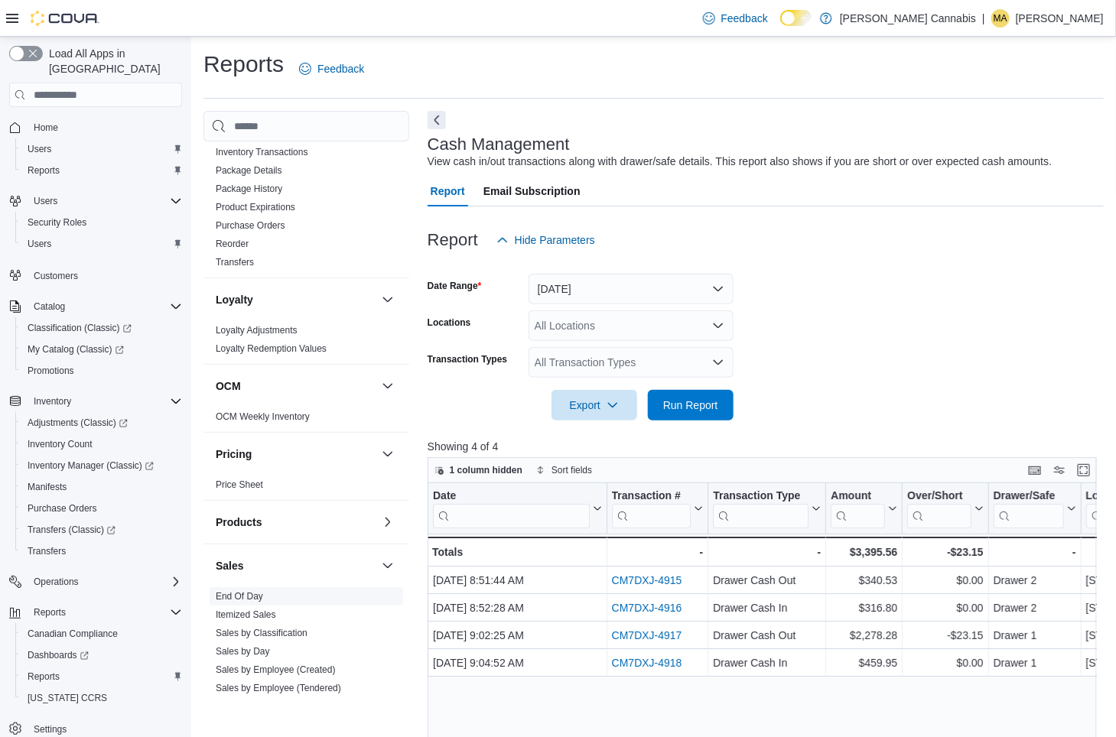
click at [239, 591] on link "End Of Day" at bounding box center [239, 596] width 47 height 11
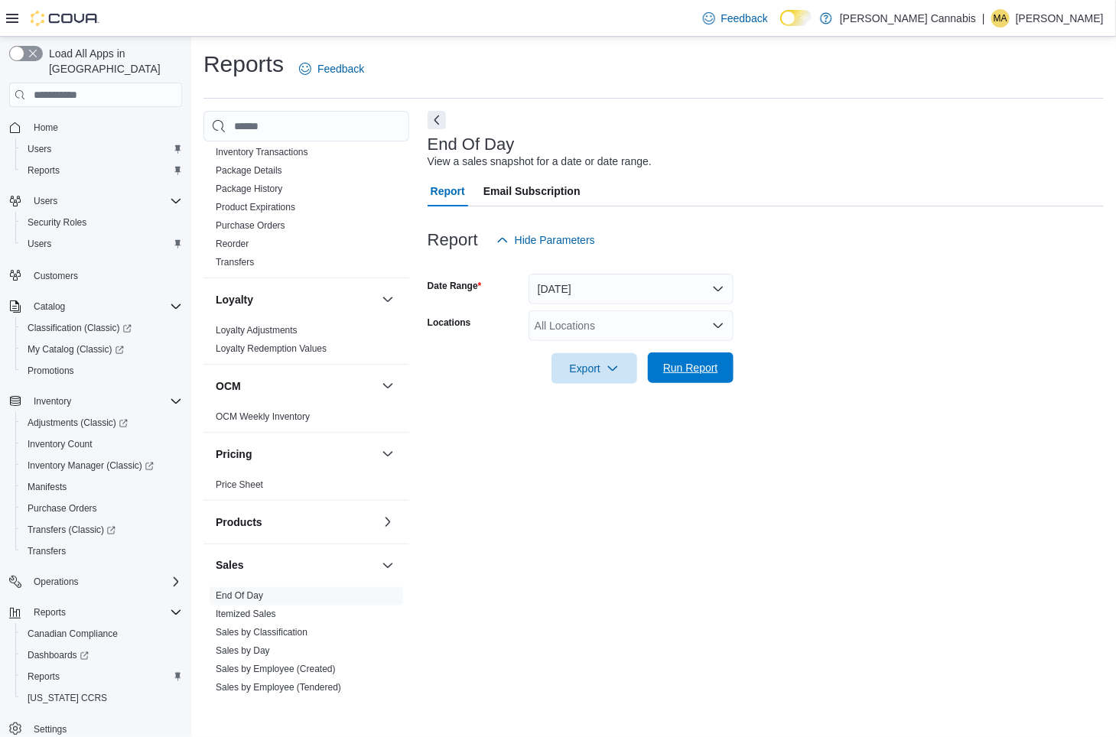
click at [708, 359] on span "Run Report" at bounding box center [690, 368] width 67 height 31
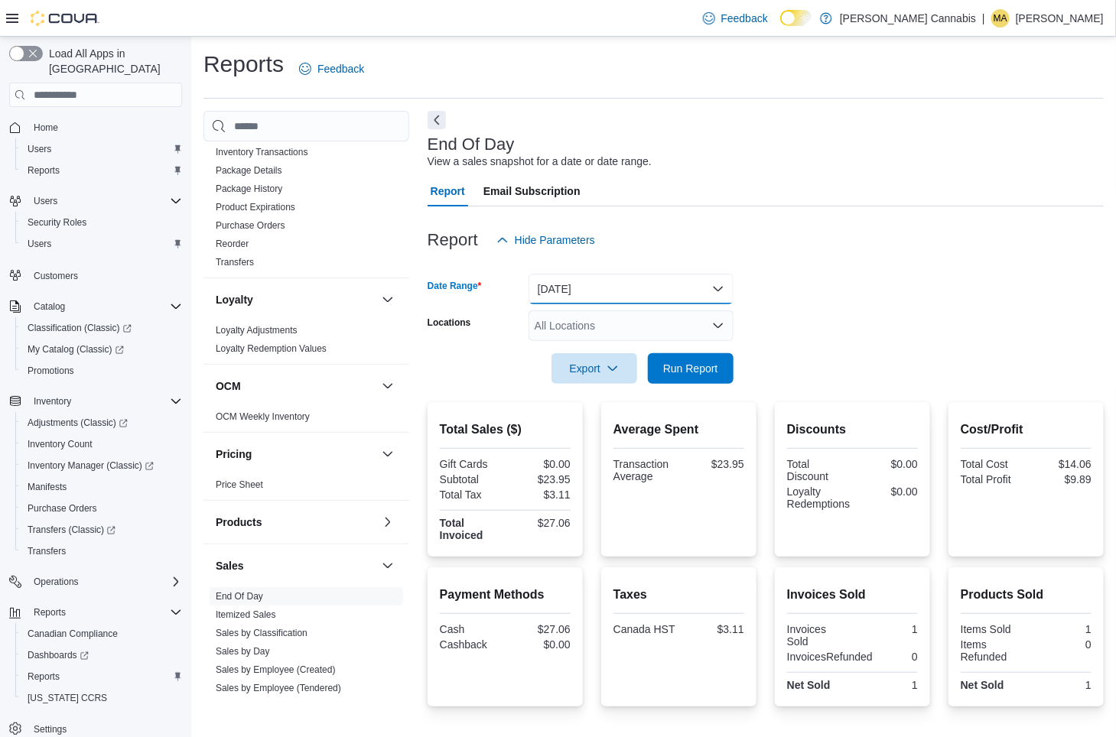
click at [718, 287] on button "[DATE]" at bounding box center [631, 289] width 205 height 31
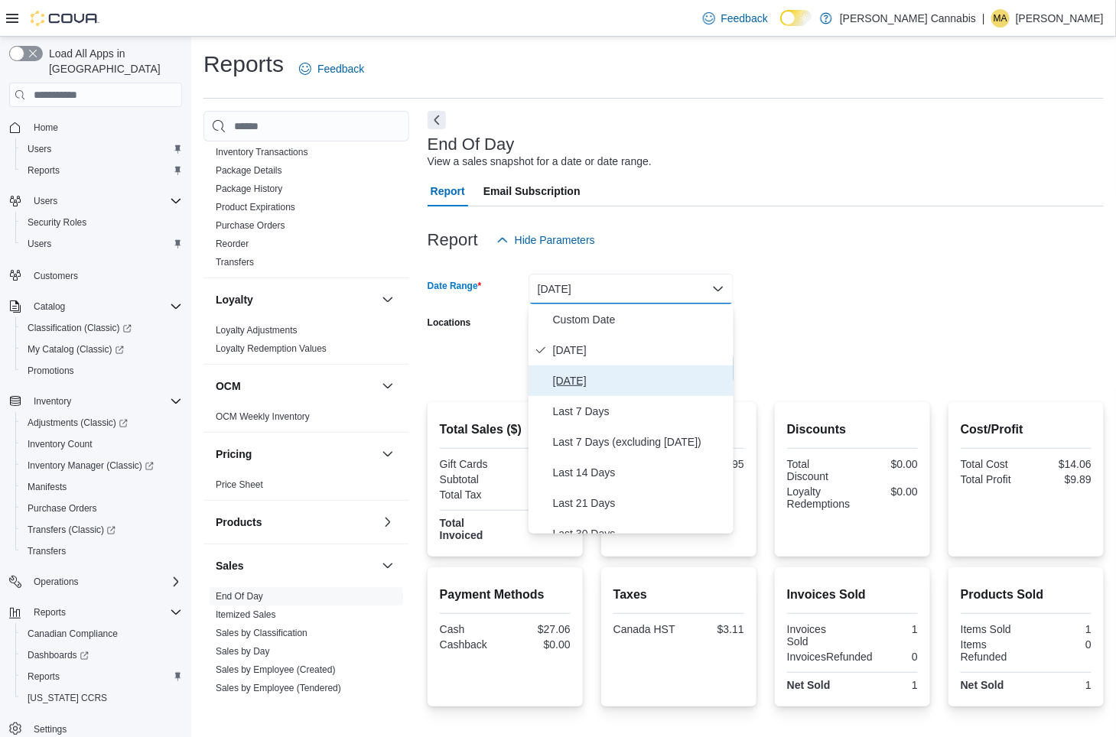
click at [634, 376] on span "[DATE]" at bounding box center [640, 381] width 174 height 18
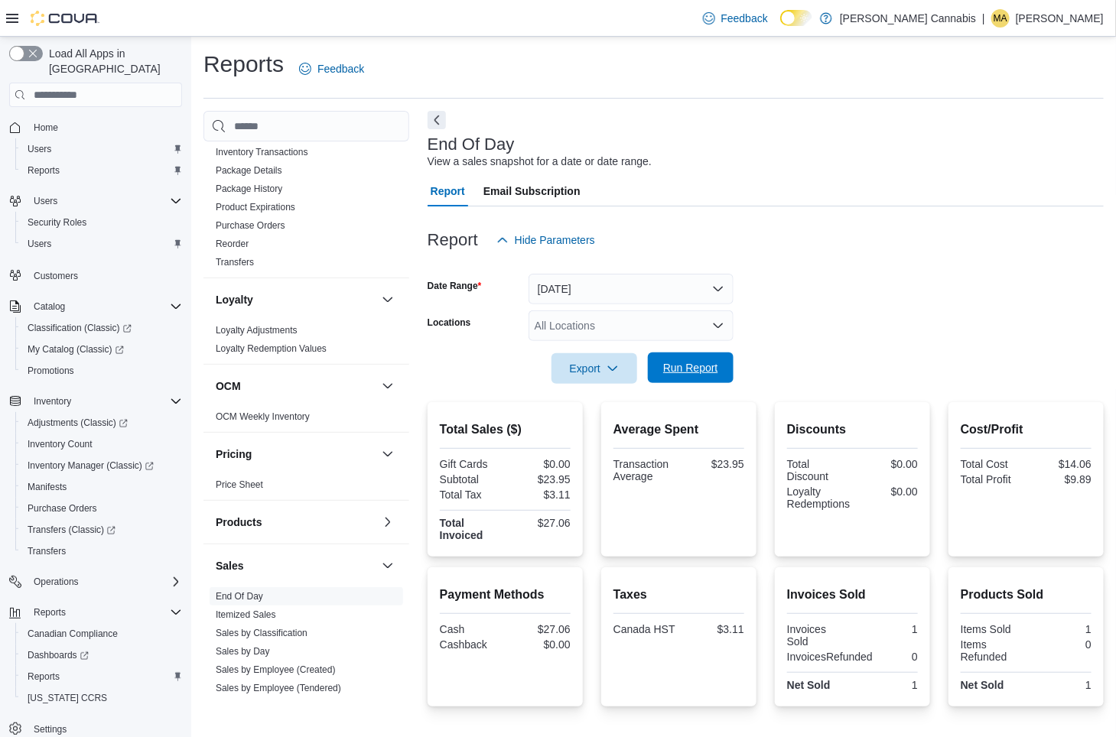
click at [693, 369] on span "Run Report" at bounding box center [690, 367] width 55 height 15
click at [716, 285] on button "[DATE]" at bounding box center [631, 289] width 205 height 31
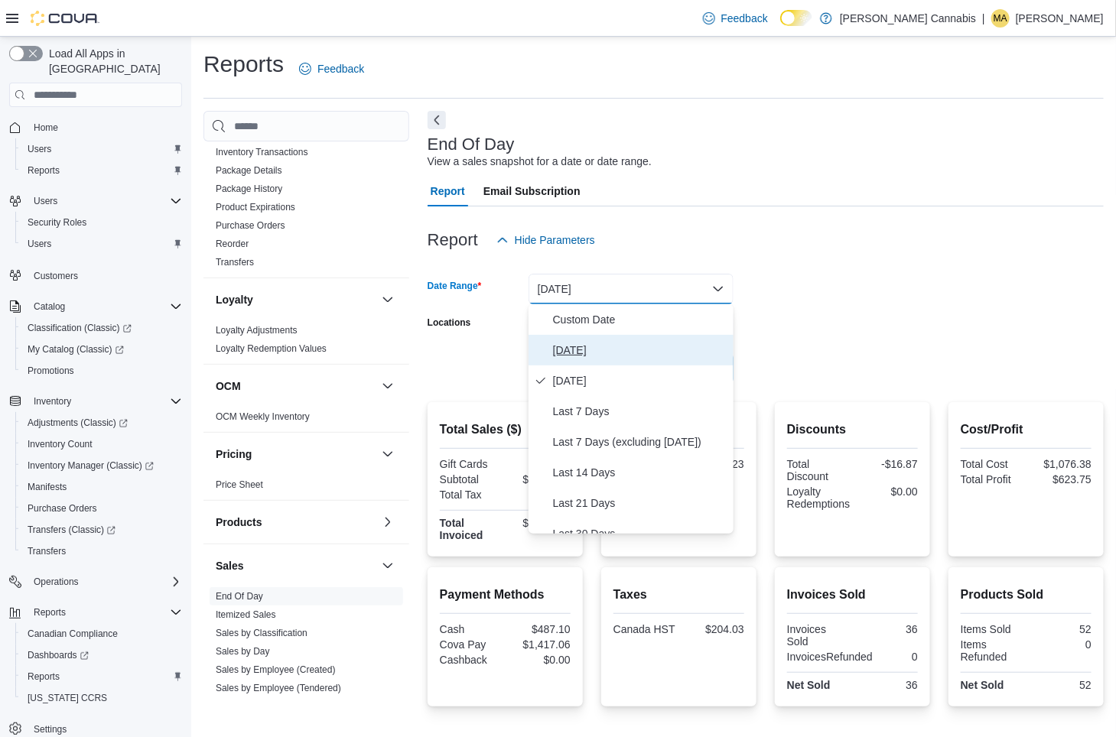
click at [656, 359] on button "[DATE]" at bounding box center [631, 350] width 205 height 31
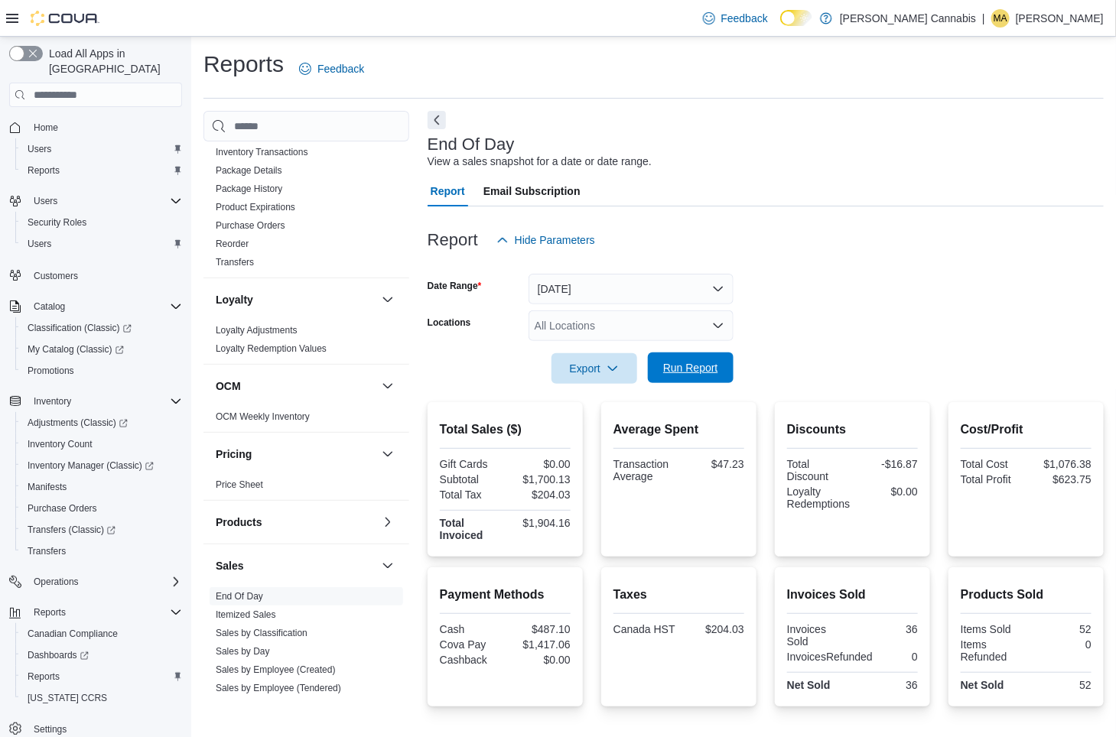
click at [685, 376] on span "Run Report" at bounding box center [690, 368] width 67 height 31
